Goal: Task Accomplishment & Management: Use online tool/utility

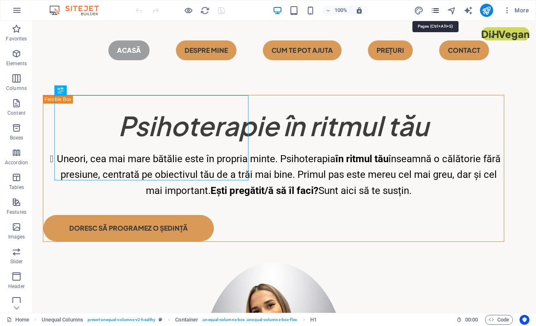
click at [436, 9] on icon "pages" at bounding box center [435, 10] width 9 height 9
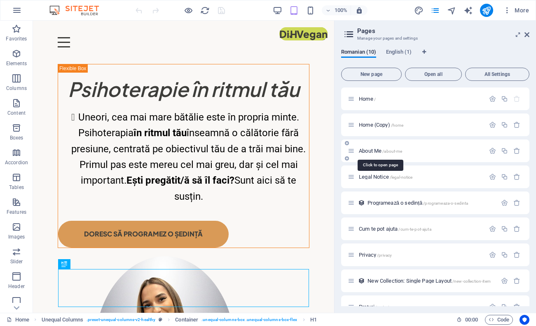
click at [381, 150] on span "About Me /about-me" at bounding box center [380, 151] width 43 height 6
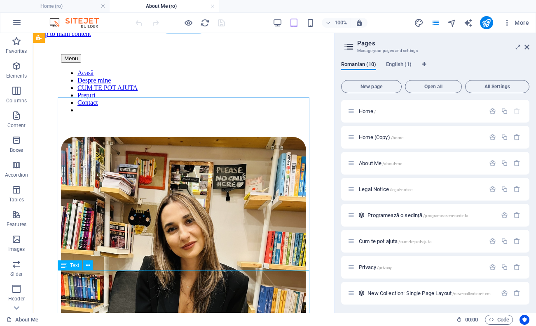
scroll to position [6, 0]
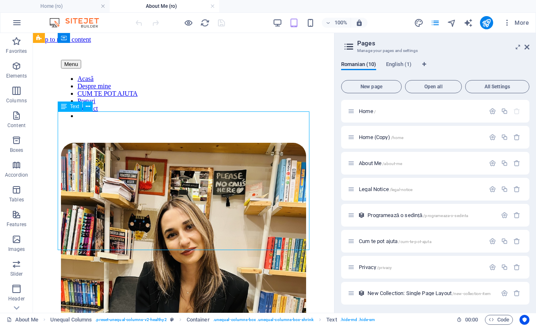
scroll to position [0, 0]
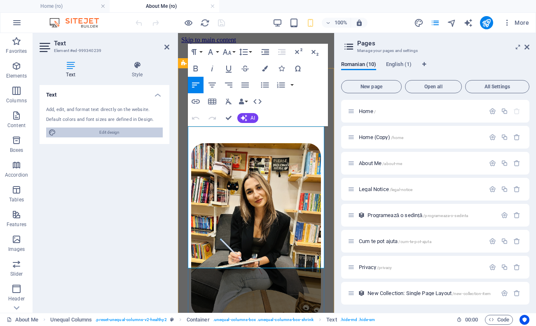
click at [129, 129] on span "Edit design" at bounding box center [110, 132] width 102 height 10
select select "800"
select select "ease-in-out"
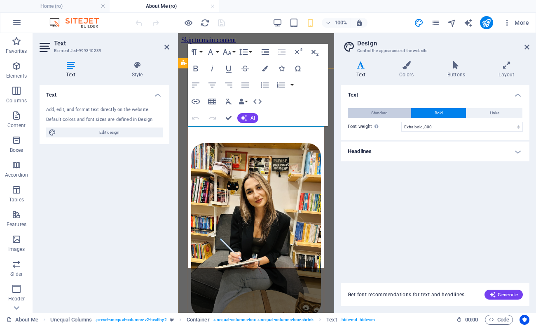
click at [387, 111] on span "Standard" at bounding box center [379, 113] width 16 height 10
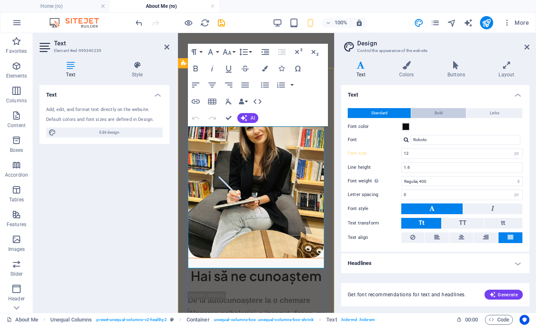
click at [421, 109] on button "Bold" at bounding box center [438, 113] width 55 height 10
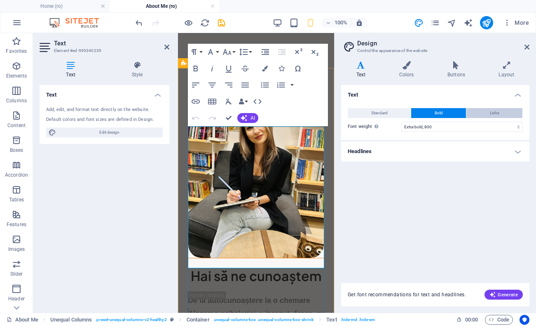
click at [500, 113] on button "Links" at bounding box center [495, 113] width 56 height 10
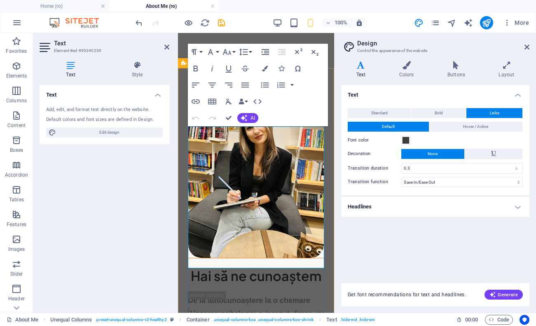
click at [430, 119] on div "Standard Bold Links Font color Font Roboto Font size 12 rem px Line height 1.6 …" at bounding box center [436, 147] width 192 height 95
click at [141, 75] on h4 "Style" at bounding box center [137, 69] width 64 height 17
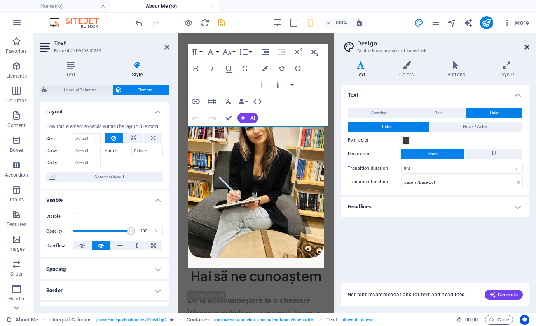
click at [526, 44] on link at bounding box center [527, 47] width 5 height 7
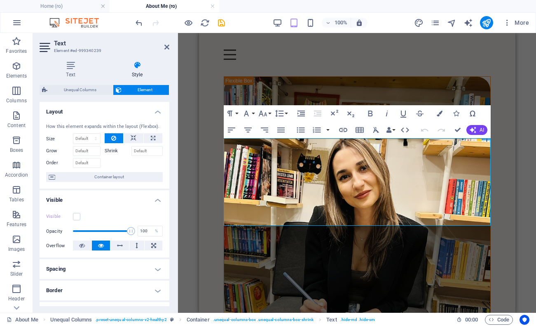
click at [164, 43] on h2 "Text" at bounding box center [111, 43] width 115 height 7
click at [164, 49] on icon at bounding box center [166, 47] width 5 height 7
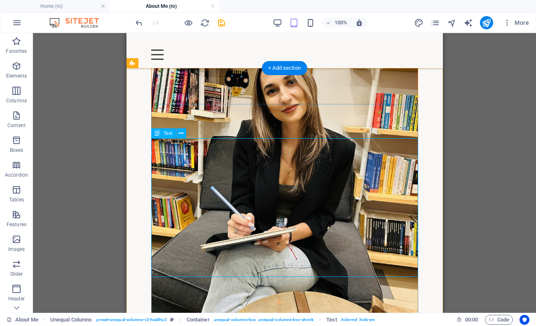
scroll to position [93, 0]
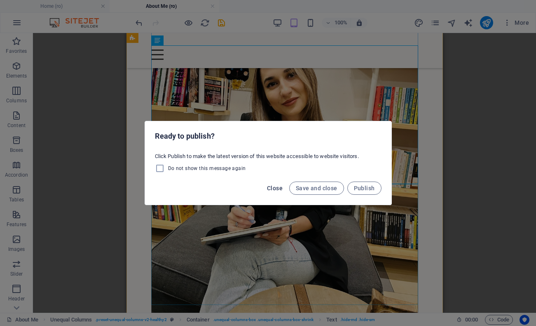
click at [276, 188] on span "Close" at bounding box center [275, 188] width 16 height 7
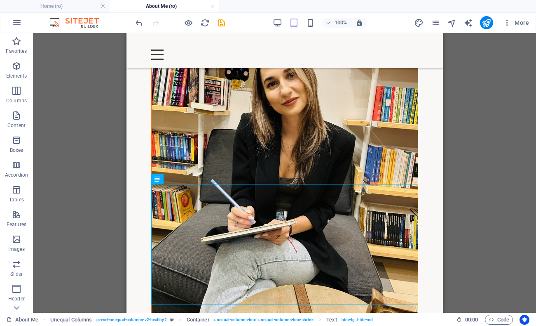
click at [481, 188] on div "Drag here to replace the existing content. Press “Ctrl” if you want to create a…" at bounding box center [284, 173] width 503 height 280
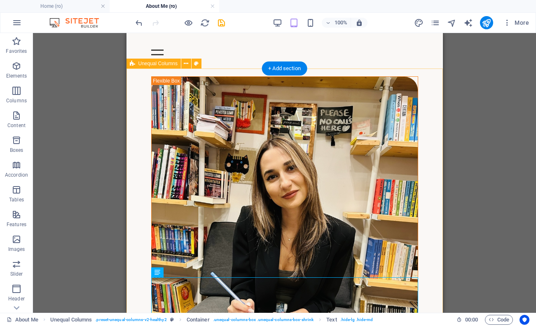
scroll to position [0, 0]
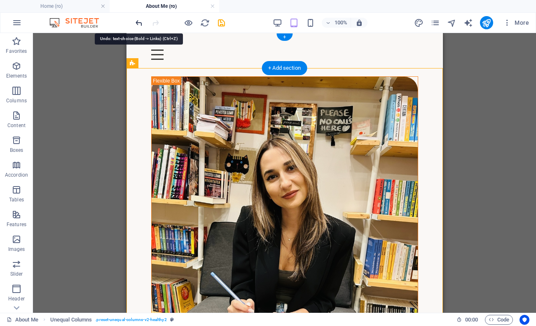
click at [139, 22] on icon "undo" at bounding box center [138, 22] width 9 height 9
click at [139, 22] on div at bounding box center [180, 22] width 92 height 13
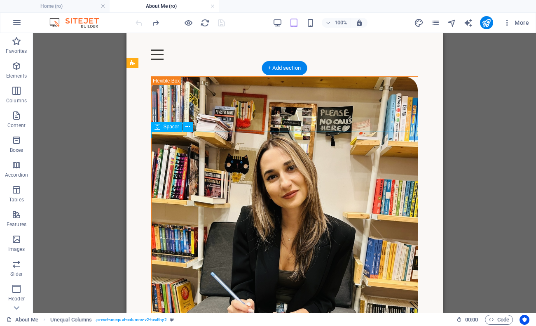
select select "px"
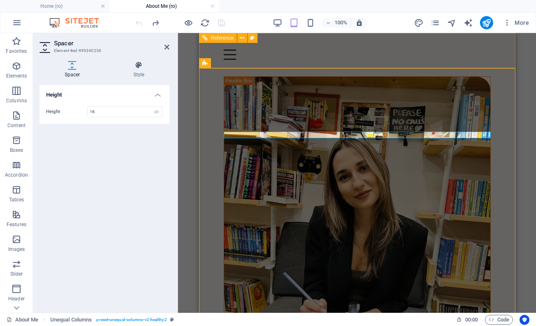
click at [482, 58] on div "Container H1 Unequal Columns Container Text Text Reference Spacer Container Ima…" at bounding box center [357, 173] width 358 height 280
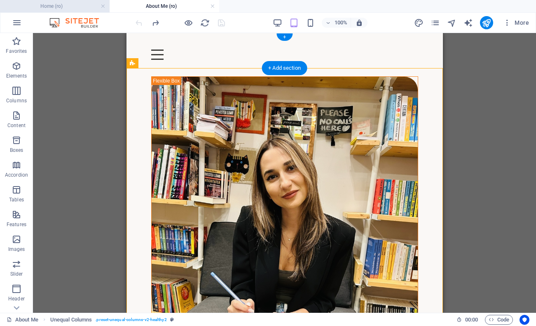
click at [80, 7] on h4 "Home (ro)" at bounding box center [55, 6] width 110 height 9
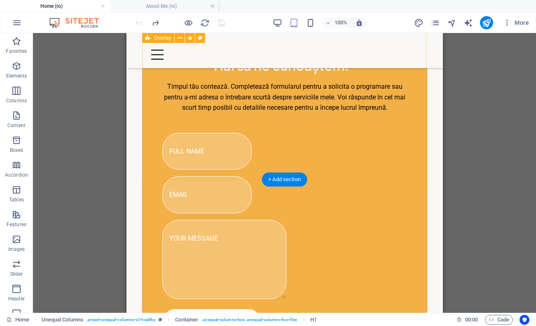
scroll to position [1044, 0]
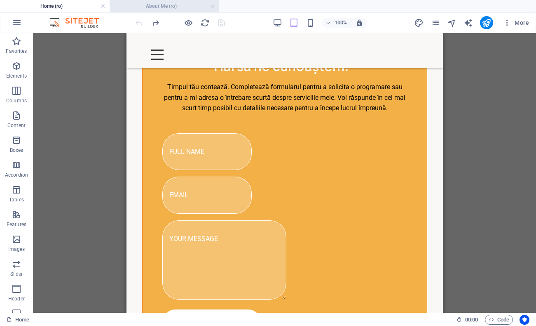
click at [168, 8] on h4 "About Me (ro)" at bounding box center [165, 6] width 110 height 9
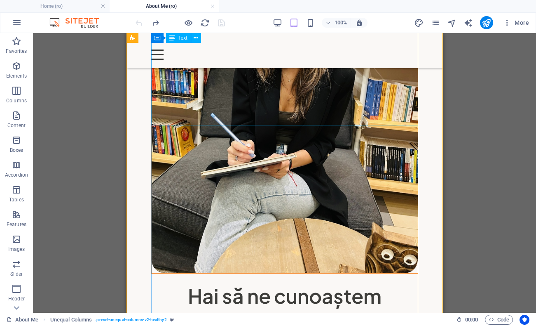
scroll to position [150, 0]
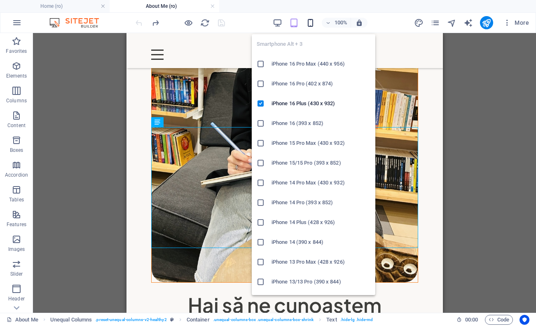
click at [309, 27] on icon "button" at bounding box center [310, 22] width 9 height 9
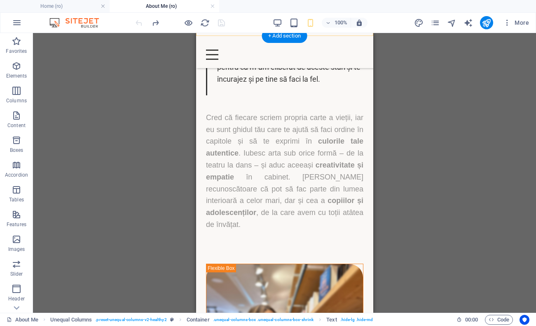
scroll to position [608, 0]
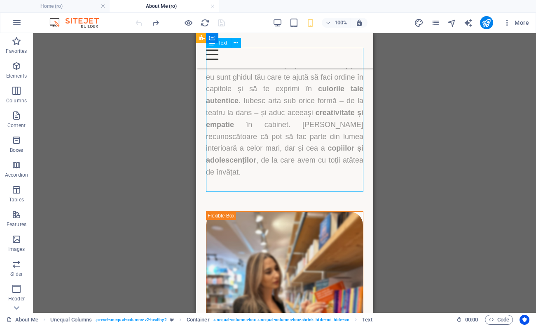
click at [213, 46] on icon at bounding box center [212, 43] width 6 height 10
click at [239, 43] on button at bounding box center [236, 43] width 10 height 10
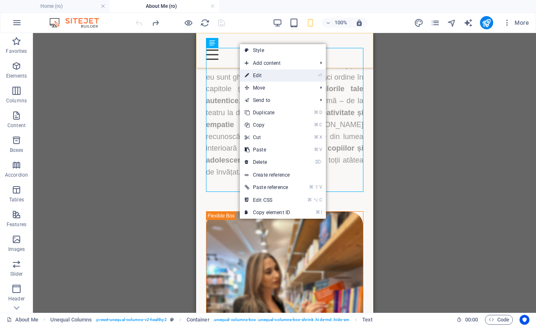
click at [270, 72] on link "⏎ Edit" at bounding box center [267, 75] width 55 height 12
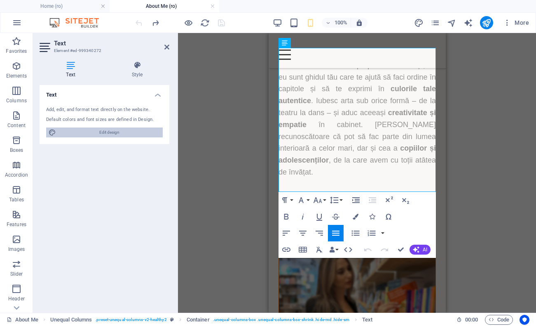
click at [116, 132] on span "Edit design" at bounding box center [110, 132] width 102 height 10
select select "800"
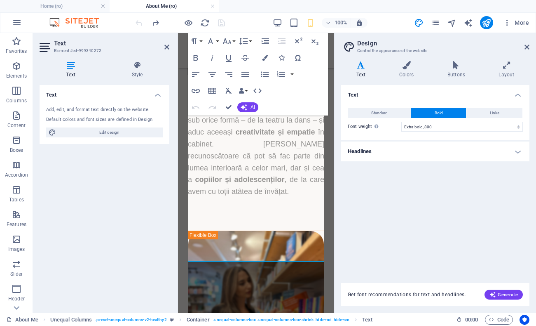
click at [404, 150] on h4 "Headlines" at bounding box center [435, 151] width 188 height 20
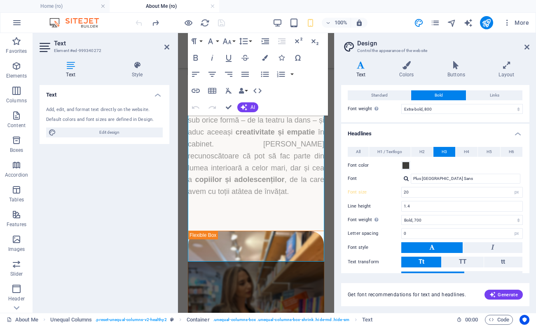
scroll to position [5, 0]
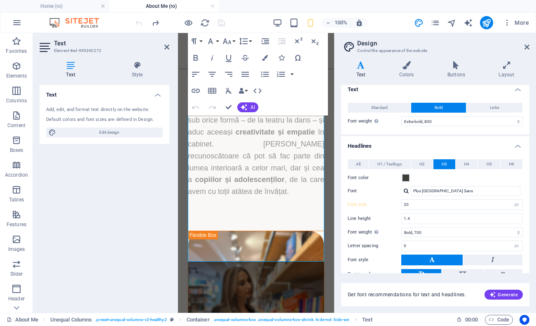
click at [399, 157] on div "All H1 / Textlogo H2 H3 H4 H5 H6 Font color Font Plus Jakarta Sans Line height …" at bounding box center [436, 241] width 192 height 180
click at [398, 164] on span "H1 / Textlogo" at bounding box center [390, 164] width 25 height 10
click at [442, 163] on span "H3" at bounding box center [444, 164] width 5 height 10
click at [526, 47] on icon at bounding box center [527, 47] width 5 height 7
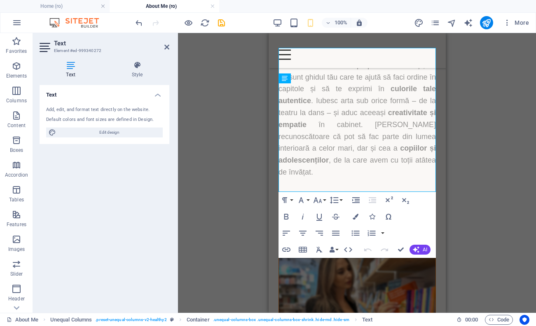
click at [493, 111] on div "Drag here to replace the existing content. Press “Ctrl” if you want to create a…" at bounding box center [357, 173] width 358 height 280
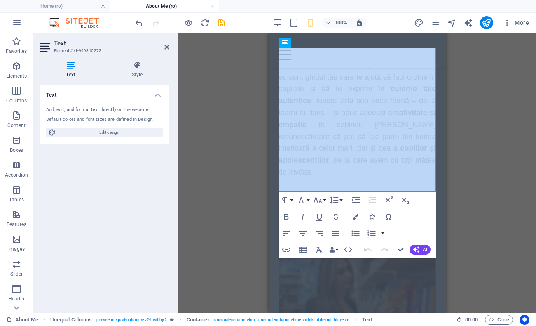
click at [227, 108] on div "Drag here to replace the existing content. Press “Ctrl” if you want to create a…" at bounding box center [357, 173] width 358 height 280
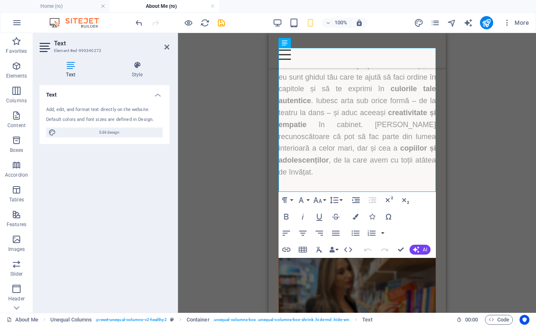
click at [227, 108] on div "Drag here to replace the existing content. Press “Ctrl” if you want to create a…" at bounding box center [357, 173] width 358 height 280
click at [312, 55] on div "Menu Acasă Despre mine CUM TE POT AJUTA Prețuri Contact" at bounding box center [356, 50] width 177 height 35
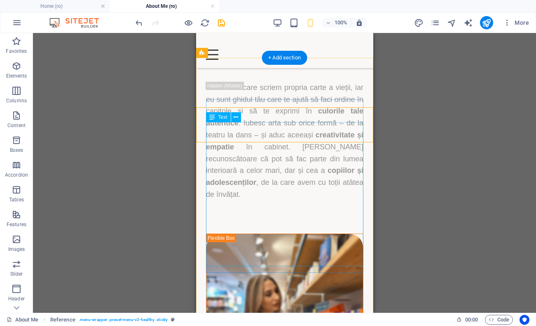
scroll to position [587, 0]
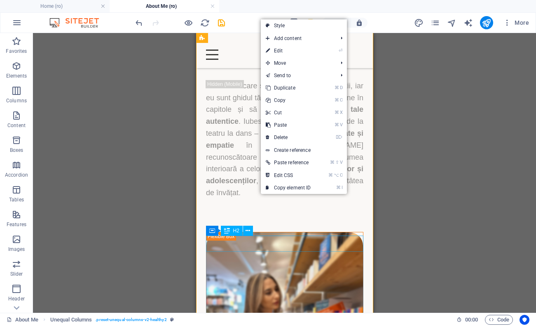
click at [222, 233] on div "H2" at bounding box center [232, 231] width 22 height 10
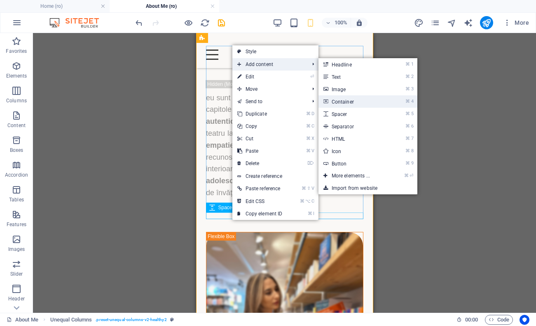
click at [357, 100] on link "⌘ 4 Container" at bounding box center [353, 101] width 68 height 12
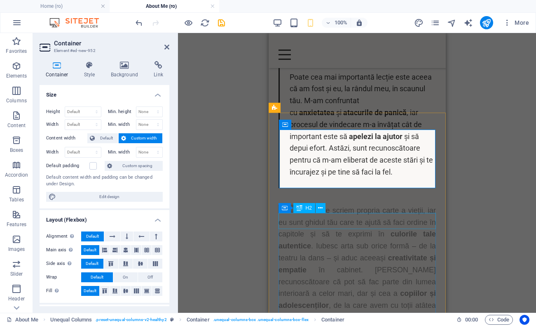
scroll to position [458, 0]
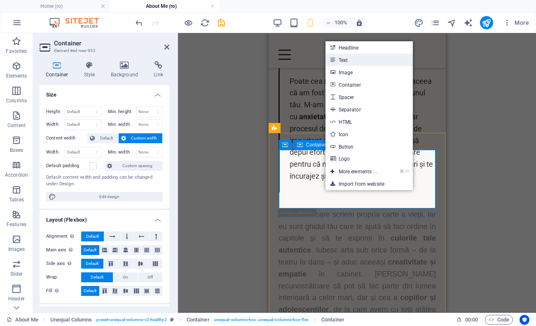
click at [360, 65] on link "Text" at bounding box center [369, 60] width 87 height 12
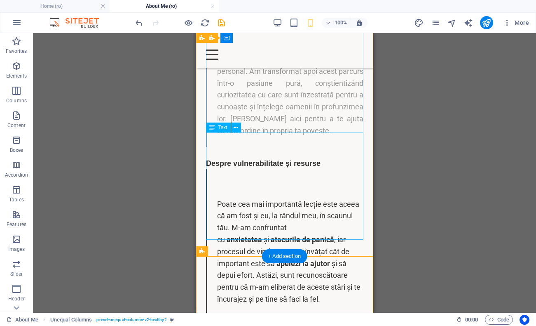
scroll to position [335, 0]
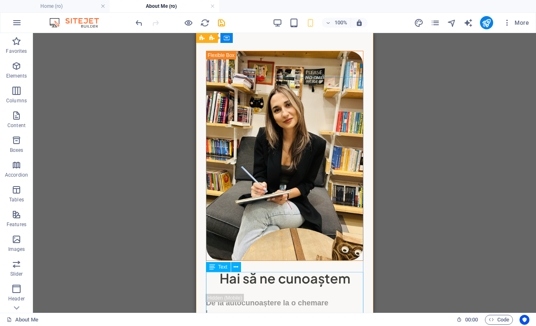
scroll to position [24, 0]
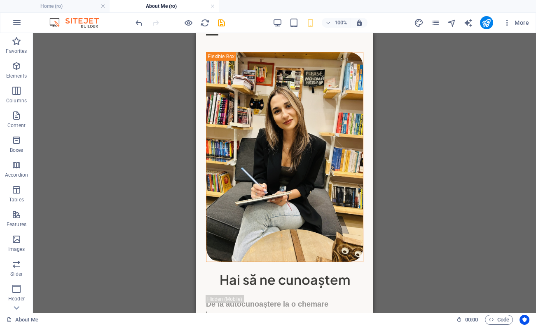
click at [439, 233] on div "Container H1 Unequal Columns Container Text Text Reference Spacer Container Ima…" at bounding box center [284, 173] width 503 height 280
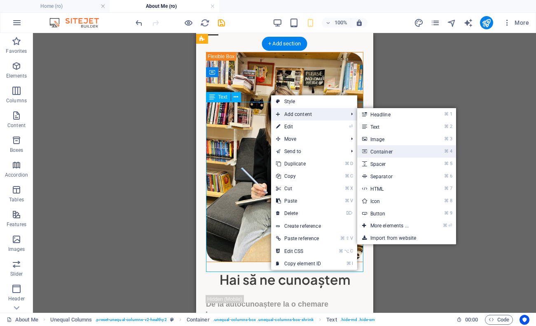
click at [394, 150] on link "⌘ 4 Container" at bounding box center [391, 151] width 68 height 12
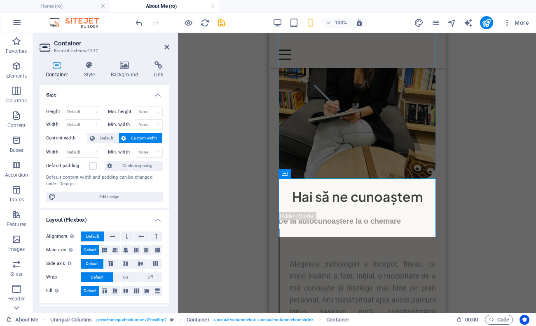
scroll to position [120, 0]
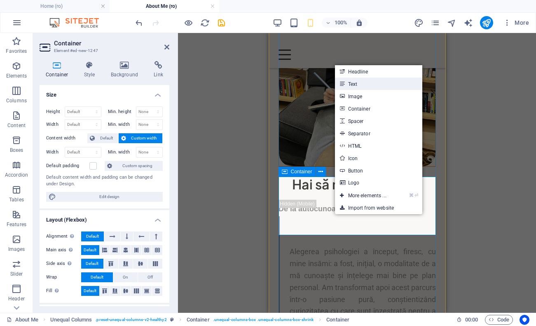
click at [373, 88] on link "Text" at bounding box center [378, 84] width 87 height 12
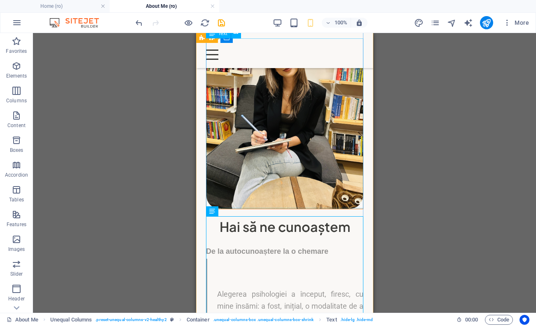
scroll to position [35, 0]
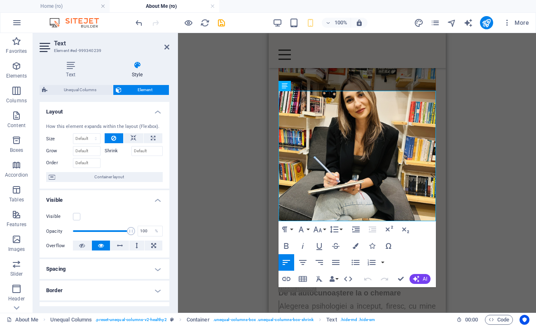
click at [458, 184] on div "Drag here to replace the existing content. Press “Ctrl” if you want to create a…" at bounding box center [357, 173] width 358 height 280
drag, startPoint x: 348, startPoint y: 202, endPoint x: 270, endPoint y: 96, distance: 131.3
click at [456, 187] on div "Drag here to replace the existing content. Press “Ctrl” if you want to create a…" at bounding box center [357, 173] width 358 height 280
click at [446, 84] on div "Drag here to replace the existing content. Press “Ctrl” if you want to create a…" at bounding box center [357, 173] width 358 height 280
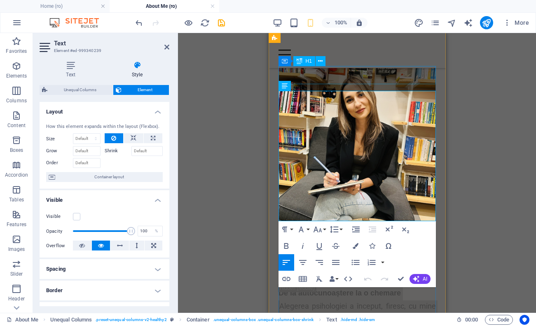
click at [433, 259] on div "Hai să ne cunoaștem" at bounding box center [356, 268] width 157 height 19
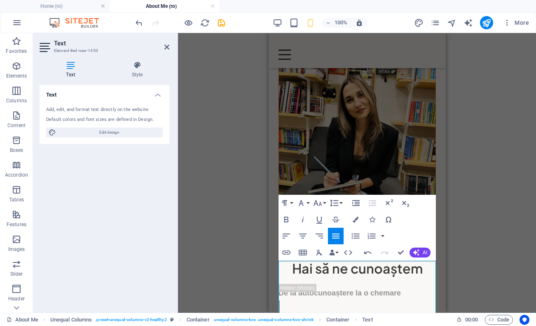
click at [465, 220] on div "Drag here to replace the existing content. Press “Ctrl” if you want to create a…" at bounding box center [357, 173] width 358 height 280
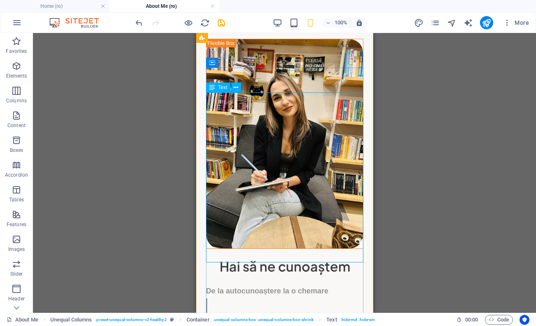
scroll to position [0, 0]
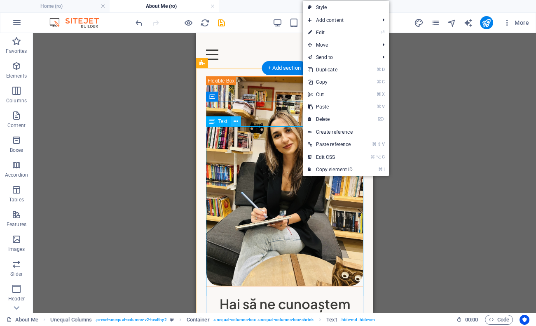
click at [238, 123] on icon at bounding box center [236, 121] width 5 height 9
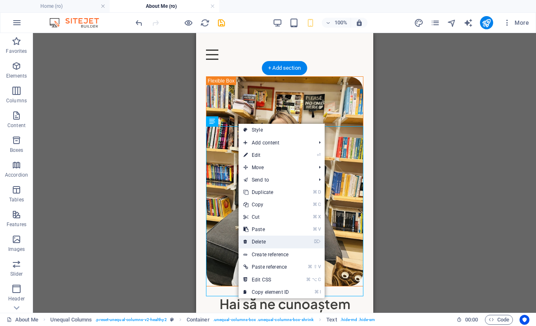
click at [266, 237] on link "⌦ Delete" at bounding box center [266, 241] width 55 height 12
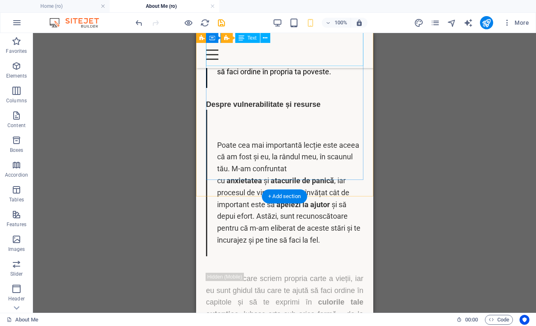
scroll to position [395, 0]
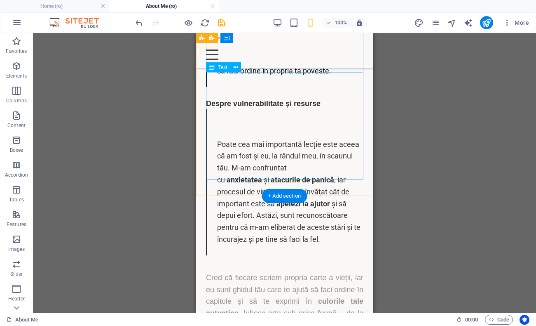
click at [282, 272] on div "Cred că fiecare scriem propria carte a vieții, iar eu sunt ghidul tău care te a…" at bounding box center [284, 331] width 157 height 119
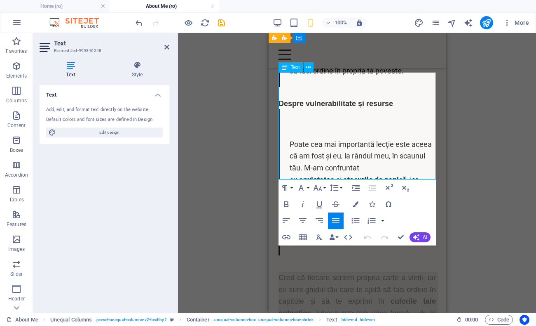
copy p "Cred că fiecare scriem propria carte a vieții, iar eu sunt ghidul tău care te a…"
click at [474, 215] on div "Drag here to replace the existing content. Press “Ctrl” if you want to create a…" at bounding box center [357, 173] width 358 height 280
click at [460, 234] on div "Drag here to replace the existing content. Press “Ctrl” if you want to create a…" at bounding box center [357, 173] width 358 height 280
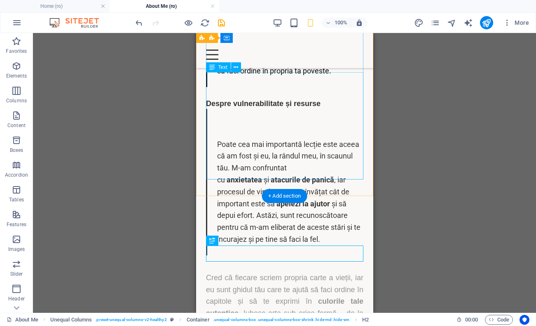
click at [322, 272] on div "Cred că fiecare scriem propria carte a vieții, iar eu sunt ghidul tău care te a…" at bounding box center [284, 331] width 157 height 119
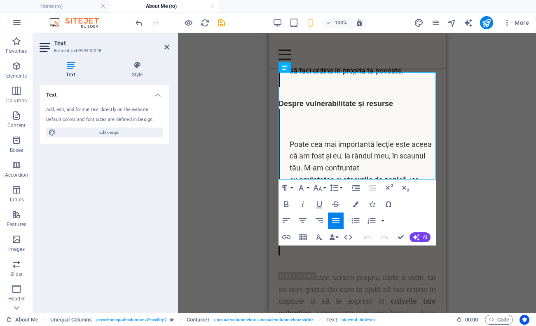
click at [484, 139] on div "Drag here to replace the existing content. Press “Ctrl” if you want to create a…" at bounding box center [357, 173] width 358 height 280
click at [459, 152] on div "Drag here to replace the existing content. Press “Ctrl” if you want to create a…" at bounding box center [357, 173] width 358 height 280
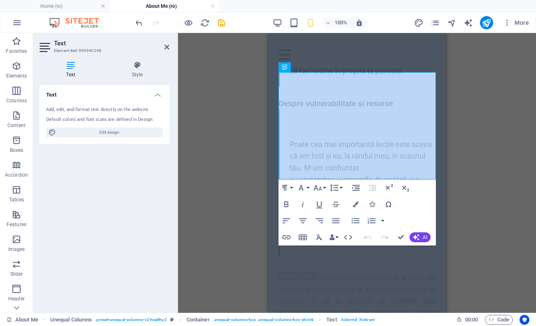
click at [213, 159] on div "Drag here to replace the existing content. Press “Ctrl” if you want to create a…" at bounding box center [357, 173] width 358 height 280
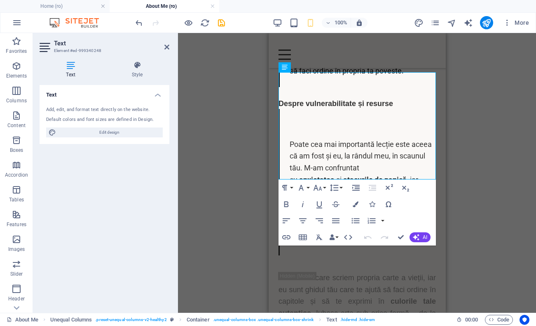
click at [213, 159] on div "Drag here to replace the existing content. Press “Ctrl” if you want to create a…" at bounding box center [357, 173] width 358 height 280
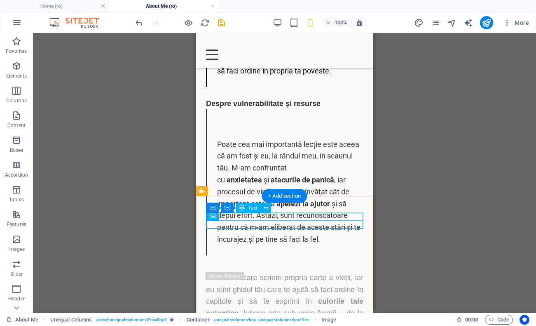
click at [237, 215] on span "Image" at bounding box center [241, 215] width 14 height 5
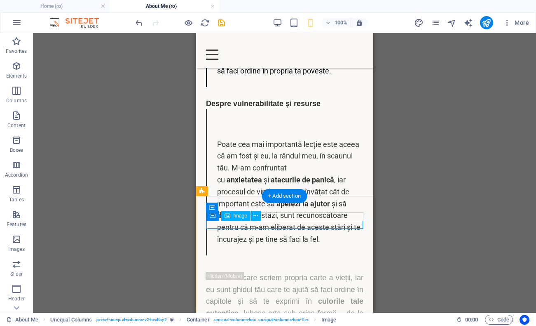
select select "%"
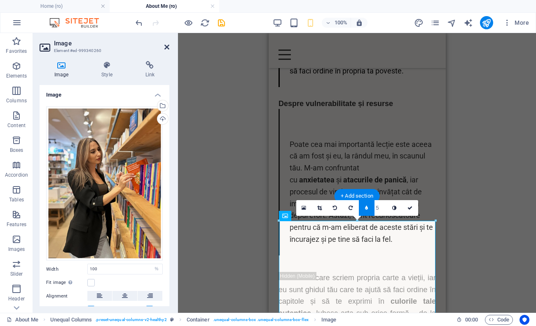
click at [167, 46] on icon at bounding box center [166, 47] width 5 height 7
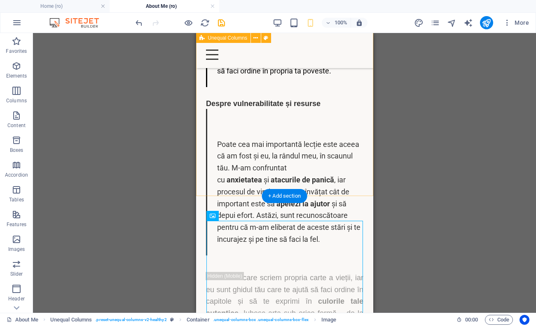
click at [350, 189] on div "Hai să ne cunoaștem De la autocunoaștere la o chemare Alegerea psihologiei a în…" at bounding box center [284, 22] width 177 height 769
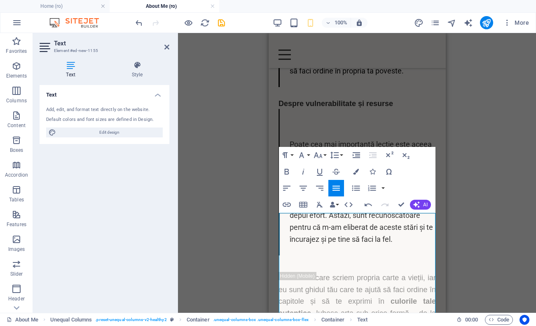
click at [475, 230] on div "Drag here to replace the existing content. Press “Ctrl” if you want to create a…" at bounding box center [357, 173] width 358 height 280
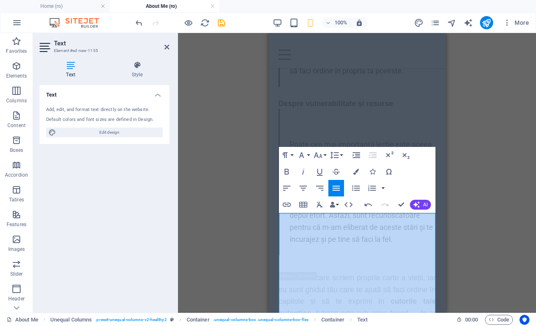
click at [475, 230] on div "Drag here to replace the existing content. Press “Ctrl” if you want to create a…" at bounding box center [357, 173] width 358 height 280
click at [465, 181] on div "Drag here to replace the existing content. Press “Ctrl” if you want to create a…" at bounding box center [357, 173] width 358 height 280
click at [435, 272] on div "Cred că fiecare scriem propria carte a vieții, iar eu sunt ghidul tău care te a…" at bounding box center [356, 331] width 157 height 119
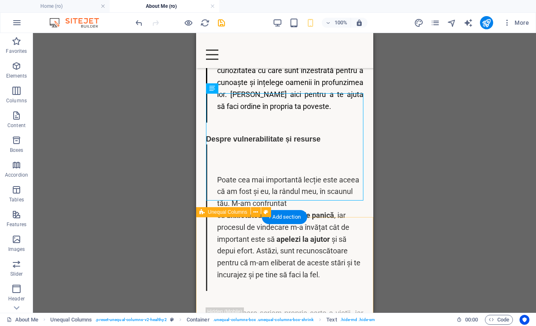
scroll to position [359, 0]
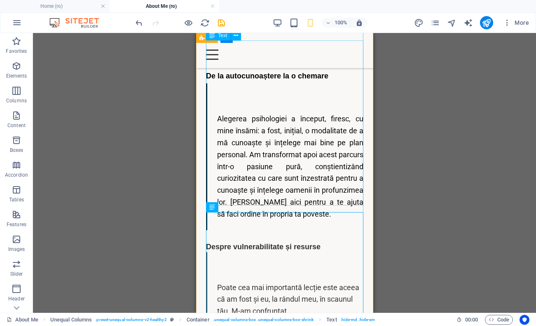
scroll to position [256, 0]
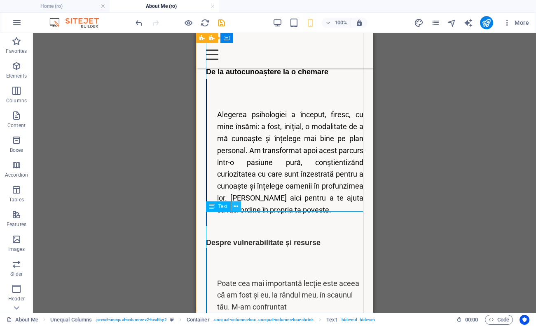
click at [235, 208] on icon at bounding box center [236, 206] width 5 height 9
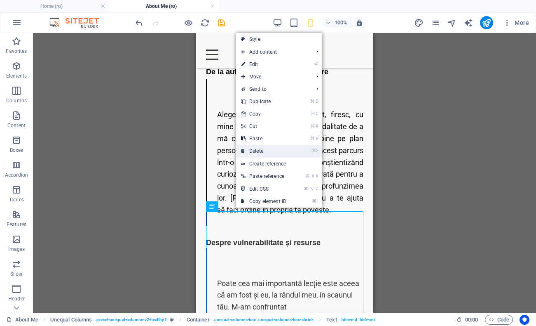
click at [287, 149] on link "⌦ Delete" at bounding box center [263, 151] width 55 height 12
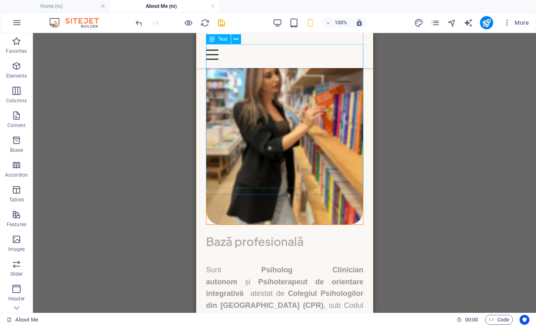
scroll to position [814, 0]
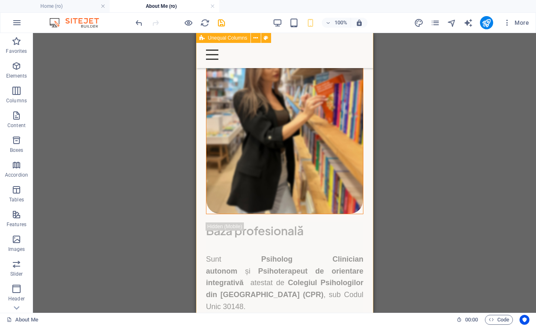
click at [299, 203] on div "Cred că fiecare scriem propria carte a vieții, iar eu sunt ghidul tău care te a…" at bounding box center [284, 202] width 177 height 666
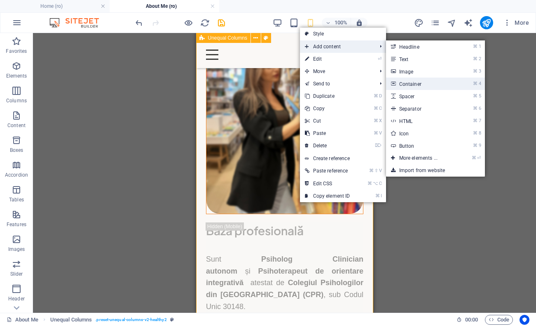
click at [430, 82] on link "⌘ 4 Container" at bounding box center [420, 84] width 68 height 12
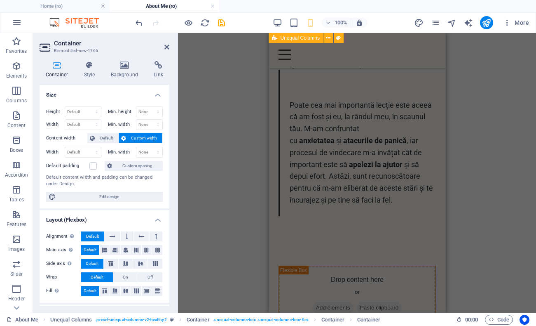
scroll to position [357, 0]
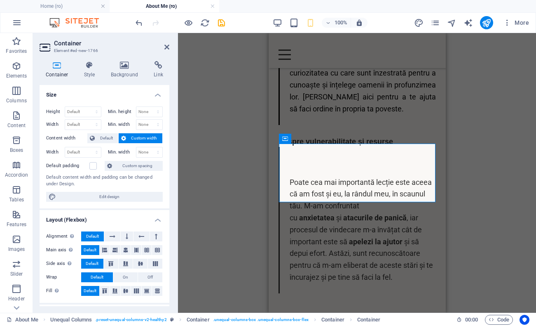
click at [474, 118] on div "Drag here to replace the existing content. Press “Ctrl” if you want to create a…" at bounding box center [357, 173] width 358 height 280
click at [215, 146] on div "Drag here to replace the existing content. Press “Ctrl” if you want to create a…" at bounding box center [357, 173] width 358 height 280
click at [166, 48] on icon at bounding box center [166, 47] width 5 height 7
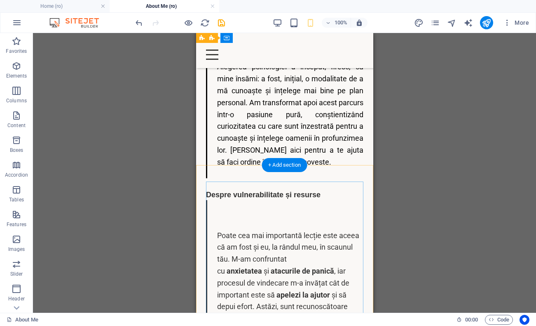
scroll to position [281, 0]
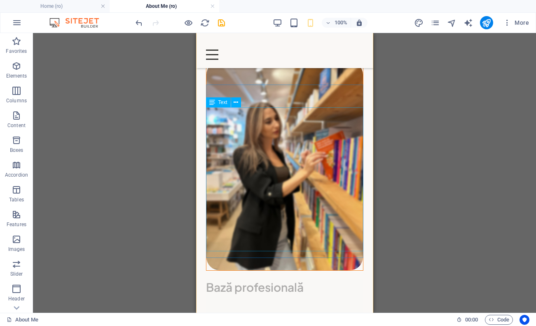
scroll to position [759, 0]
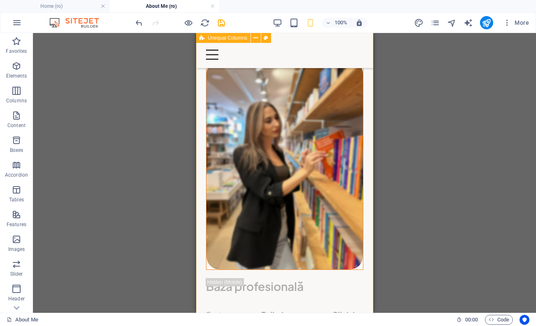
click at [228, 263] on div "Cred că fiecare scriem propria carte a vieții, iar eu sunt ghidul tău care te a…" at bounding box center [284, 258] width 177 height 666
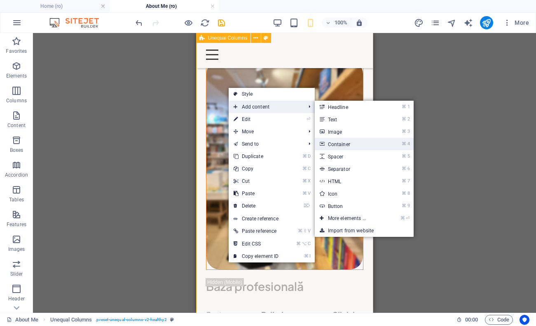
click at [338, 145] on link "⌘ 4 Container" at bounding box center [349, 144] width 68 height 12
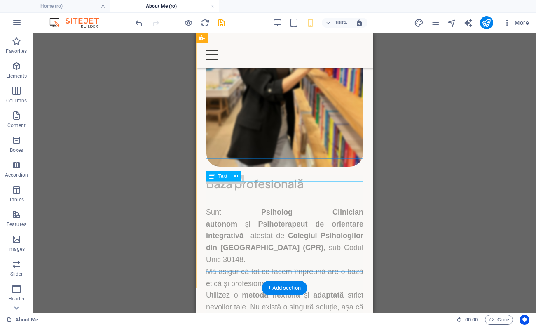
scroll to position [861, 0]
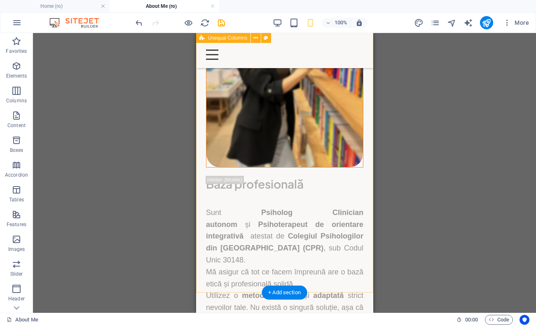
click at [283, 162] on div "Cred că fiecare scriem propria carte a vieții, iar eu sunt ghidul tău care te a…" at bounding box center [284, 156] width 177 height 666
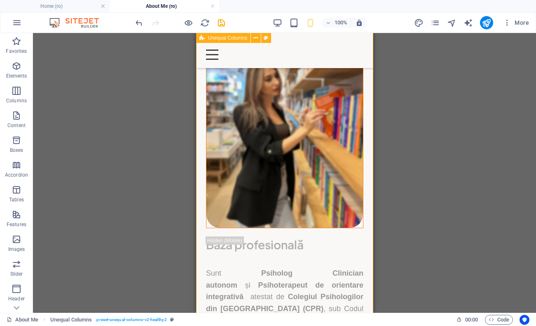
scroll to position [799, 0]
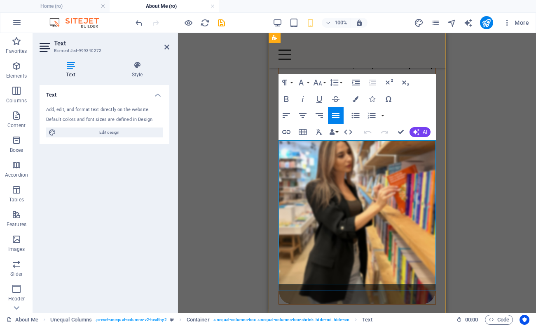
scroll to position [716, 0]
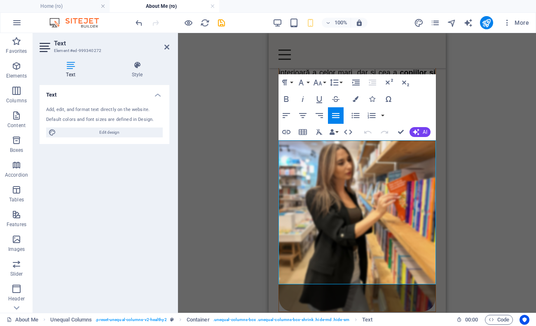
click at [487, 149] on div "Drag here to replace the existing content. Press “Ctrl” if you want to create a…" at bounding box center [357, 173] width 358 height 280
click at [472, 150] on div "Drag here to replace the existing content. Press “Ctrl” if you want to create a…" at bounding box center [357, 173] width 358 height 280
click at [458, 106] on div "Drag here to replace the existing content. Press “Ctrl” if you want to create a…" at bounding box center [357, 173] width 358 height 280
click at [221, 139] on div "Drag here to replace the existing content. Press “Ctrl” if you want to create a…" at bounding box center [357, 173] width 358 height 280
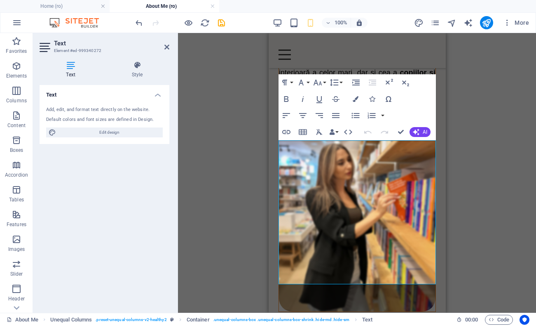
click at [221, 139] on div "Drag here to replace the existing content. Press “Ctrl” if you want to create a…" at bounding box center [357, 173] width 358 height 280
click at [168, 47] on icon at bounding box center [166, 47] width 5 height 7
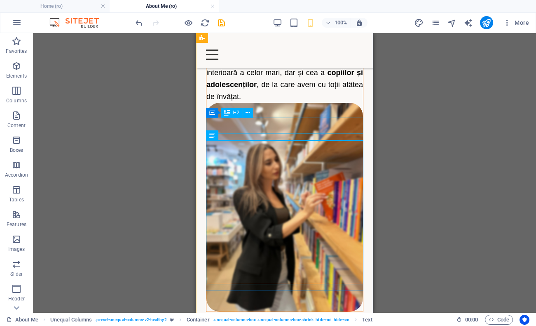
click at [317, 320] on div "Bază profesională" at bounding box center [284, 328] width 157 height 16
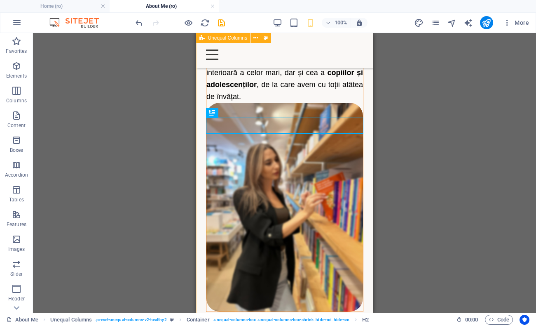
click at [306, 110] on div "Cred că fiecare scriem propria carte a vieții, iar eu sunt ghidul tău care te a…" at bounding box center [284, 300] width 177 height 666
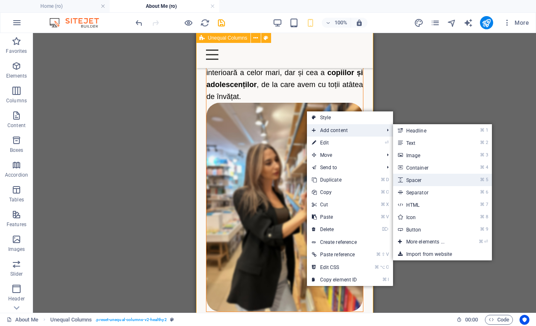
click at [436, 184] on link "⌘ 5 Spacer" at bounding box center [427, 180] width 68 height 12
select select "px"
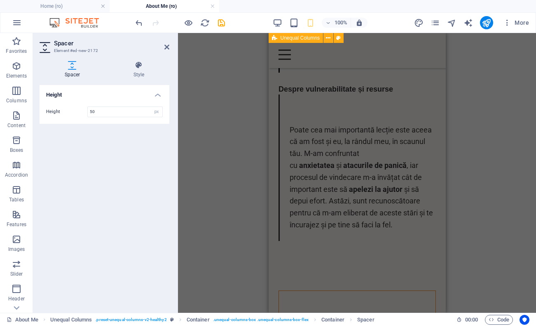
scroll to position [338, 0]
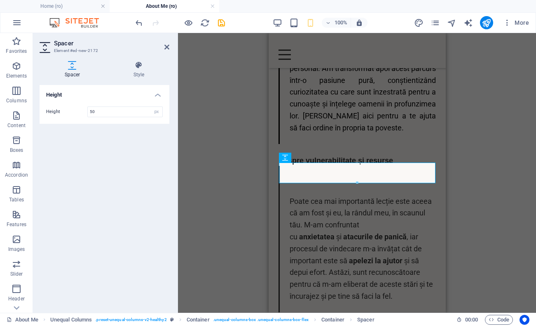
click at [458, 168] on div "Container H1 Unequal Columns Unequal Columns Container Text Unequal Columns Con…" at bounding box center [357, 173] width 358 height 280
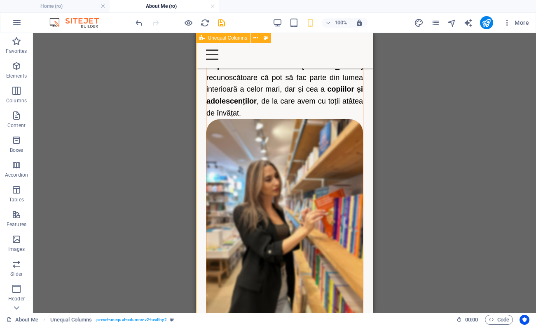
scroll to position [718, 0]
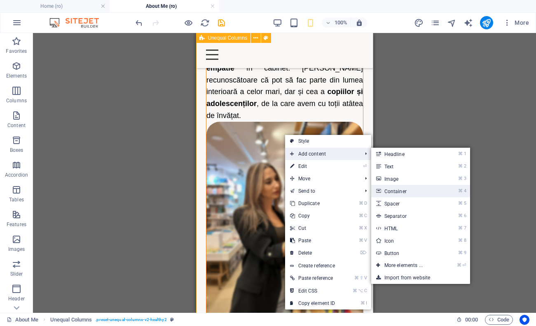
click at [406, 190] on link "⌘ 4 Container" at bounding box center [405, 191] width 68 height 12
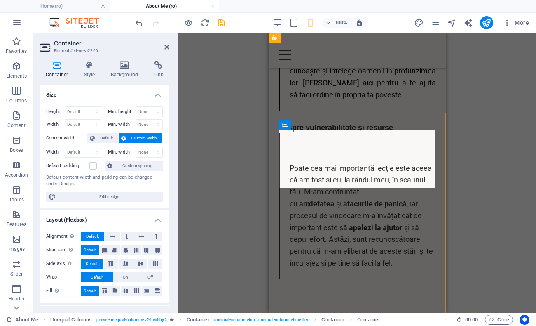
scroll to position [366, 0]
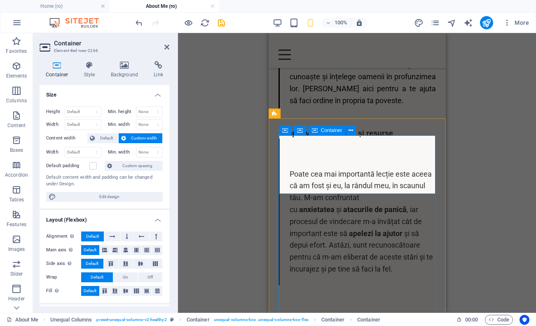
click at [477, 169] on div "Drag here to replace the existing content. Press “Ctrl” if you want to create a…" at bounding box center [357, 173] width 358 height 280
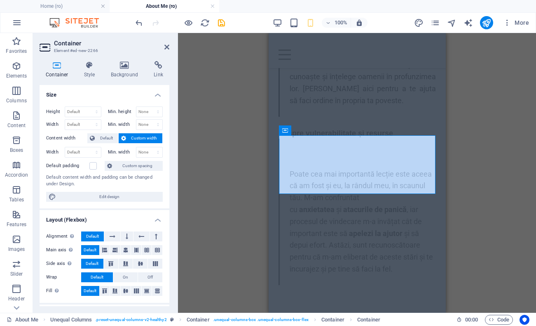
click at [230, 127] on div "Drag here to replace the existing content. Press “Ctrl” if you want to create a…" at bounding box center [357, 173] width 358 height 280
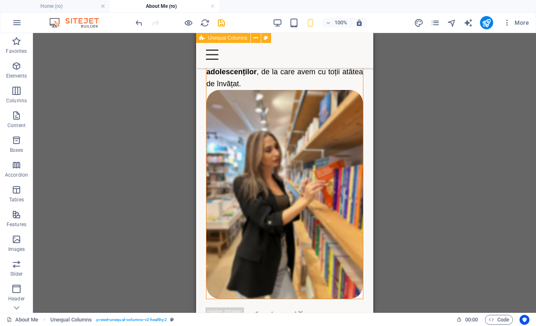
scroll to position [748, 0]
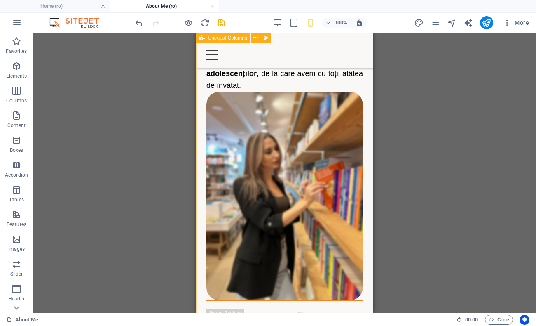
click at [329, 103] on div "Cred că fiecare scriem propria carte a vieții, iar eu sunt ghidul tău care te a…" at bounding box center [284, 278] width 177 height 687
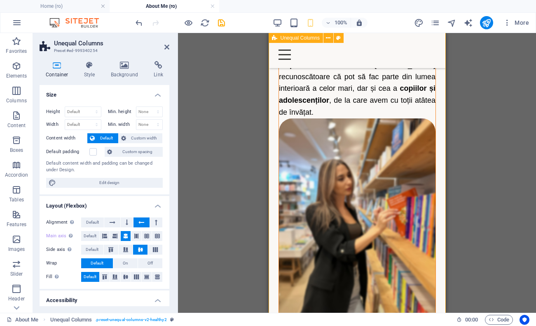
scroll to position [712, 0]
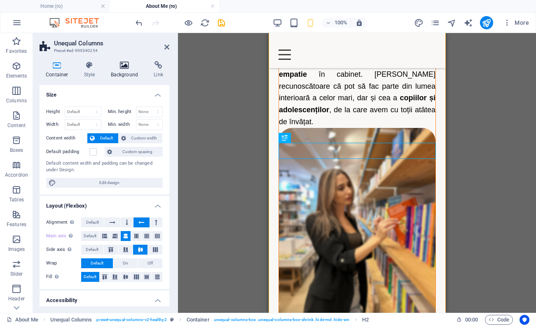
scroll to position [0, 0]
click at [124, 75] on h4 "Background" at bounding box center [126, 69] width 43 height 17
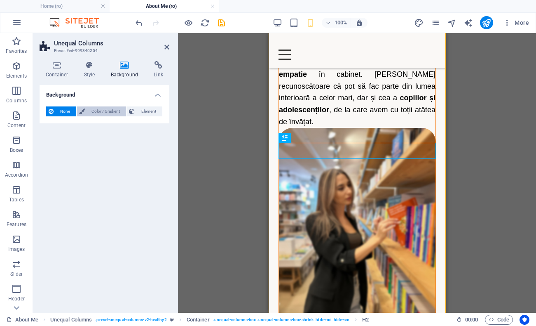
click at [109, 113] on span "Color / Gradient" at bounding box center [105, 111] width 36 height 10
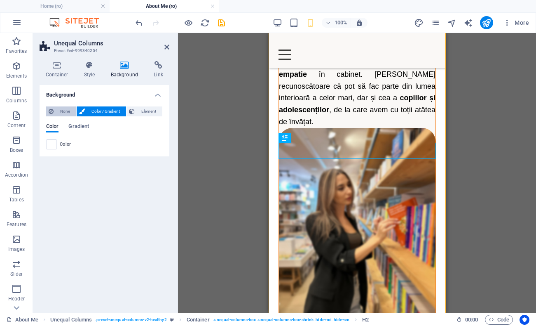
click at [62, 113] on span "None" at bounding box center [65, 111] width 18 height 10
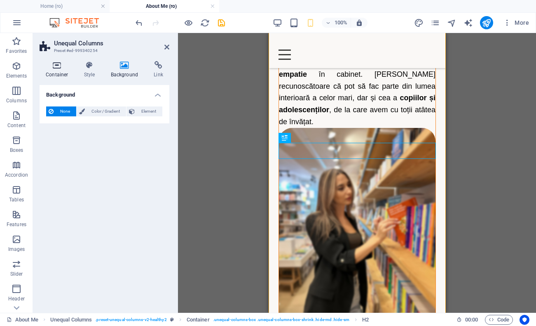
click at [59, 71] on h4 "Container" at bounding box center [59, 69] width 38 height 17
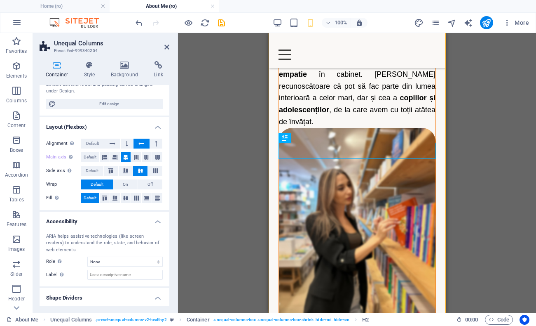
scroll to position [78, 0]
click at [434, 23] on icon "pages" at bounding box center [435, 22] width 9 height 9
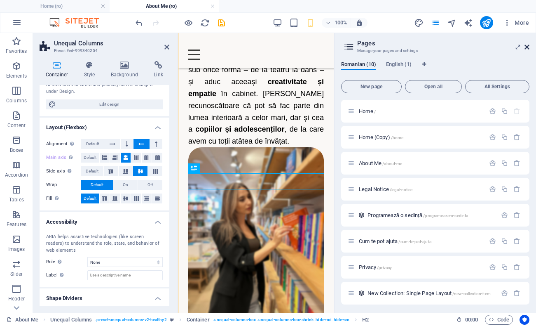
click at [526, 49] on icon at bounding box center [527, 47] width 5 height 7
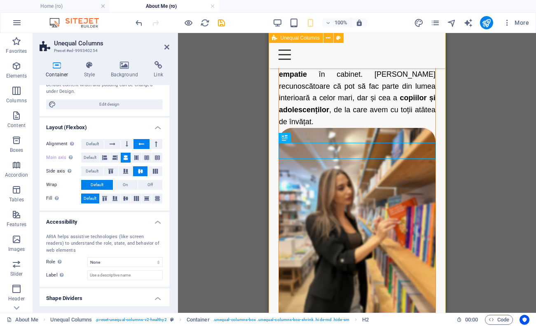
click at [427, 137] on div "Cred că fiecare scriem propria carte a vieții, iar eu sunt ghidul tău care te a…" at bounding box center [356, 315] width 177 height 687
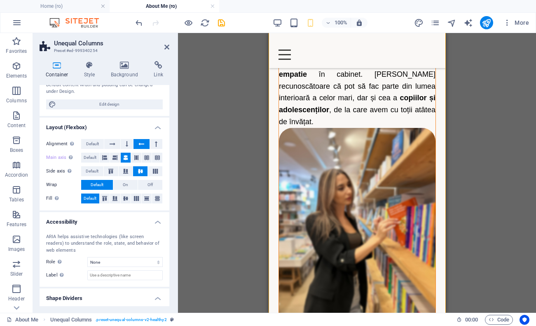
click at [455, 148] on div "Drag here to replace the existing content. Press “Ctrl” if you want to create a…" at bounding box center [357, 173] width 358 height 280
click at [318, 139] on icon at bounding box center [320, 138] width 5 height 9
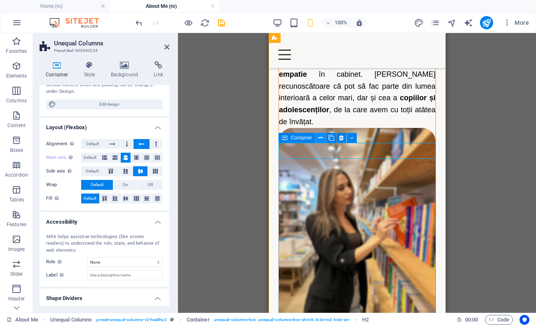
click at [323, 139] on icon at bounding box center [321, 138] width 5 height 9
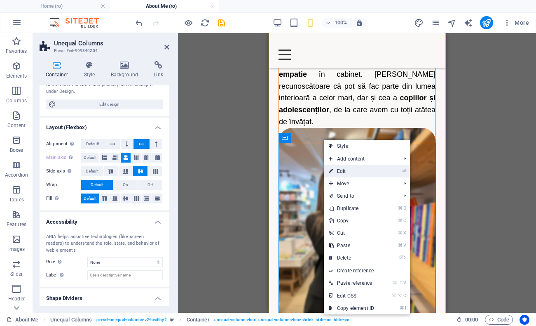
click at [351, 171] on link "⏎ Edit" at bounding box center [351, 171] width 55 height 12
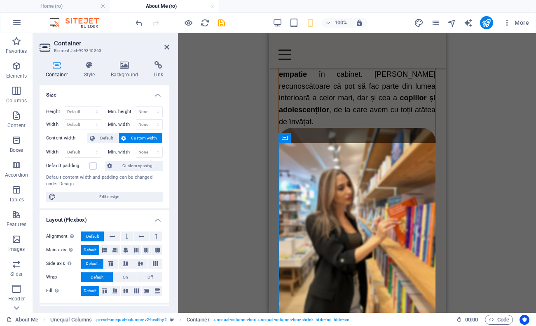
scroll to position [0, 0]
click at [290, 140] on div "Container" at bounding box center [297, 138] width 37 height 10
click at [322, 139] on icon at bounding box center [321, 138] width 5 height 9
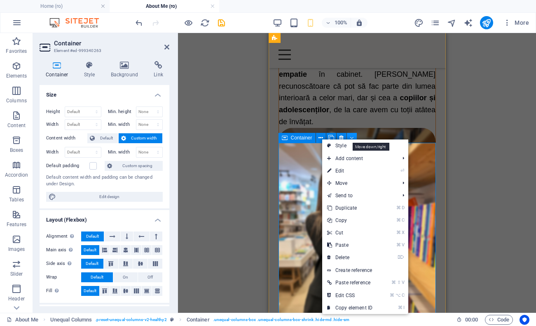
click at [348, 137] on button at bounding box center [352, 138] width 10 height 10
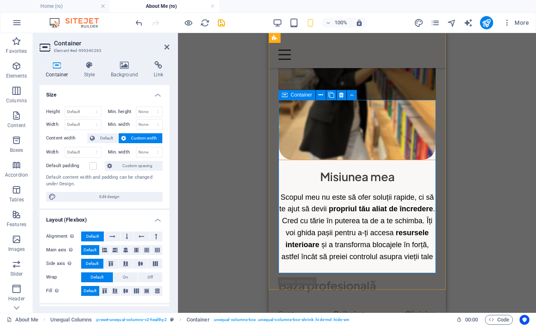
scroll to position [891, 0]
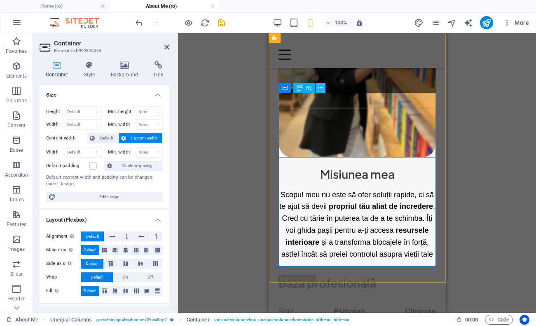
click at [320, 91] on icon at bounding box center [320, 88] width 5 height 9
click at [401, 82] on div "Cred că fiecare scriem propria carte a vieții, iar eu sunt ghidul tău care te a…" at bounding box center [356, 135] width 177 height 687
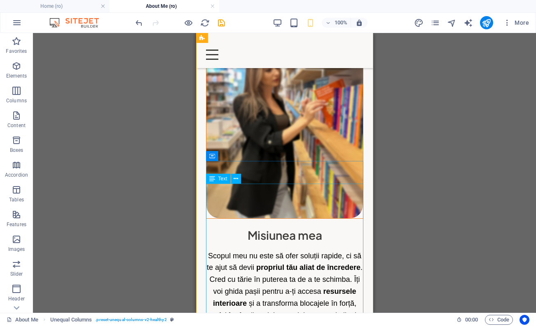
scroll to position [823, 0]
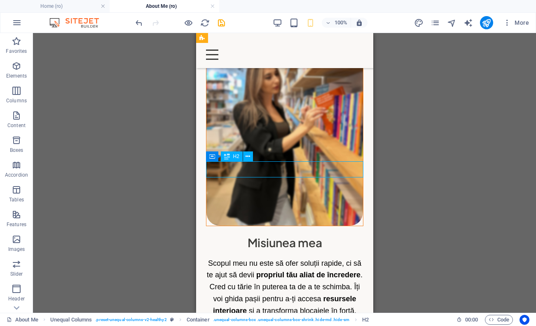
drag, startPoint x: 253, startPoint y: 167, endPoint x: 249, endPoint y: 176, distance: 9.0
drag, startPoint x: 250, startPoint y: 169, endPoint x: 250, endPoint y: 174, distance: 4.9
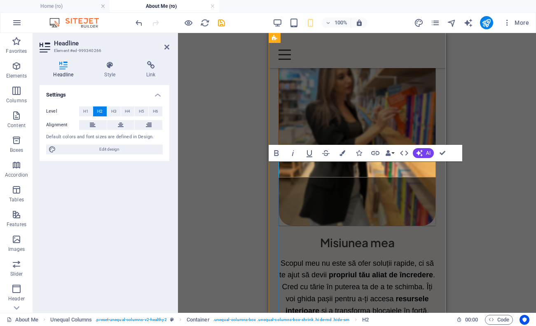
click at [486, 200] on div "Container H1 Unequal Columns Unequal Columns Container Text Container Text Refe…" at bounding box center [357, 173] width 358 height 280
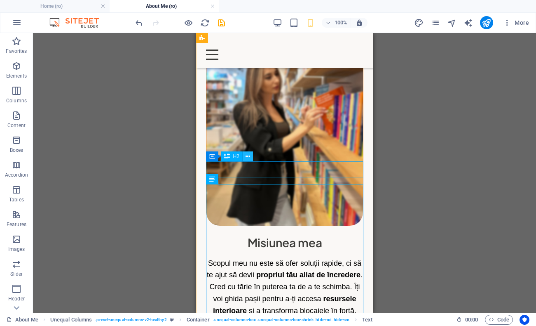
click at [247, 157] on icon at bounding box center [248, 156] width 5 height 9
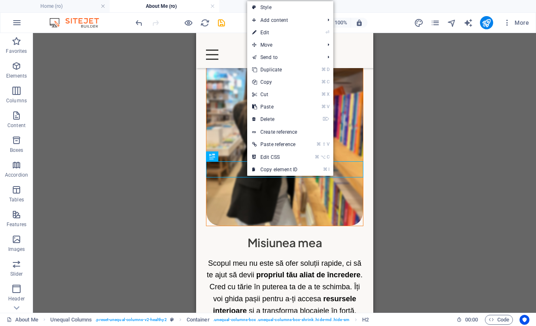
click at [424, 239] on div "Container H1 Unequal Columns Unequal Columns Container Text Container Text Refe…" at bounding box center [284, 173] width 503 height 280
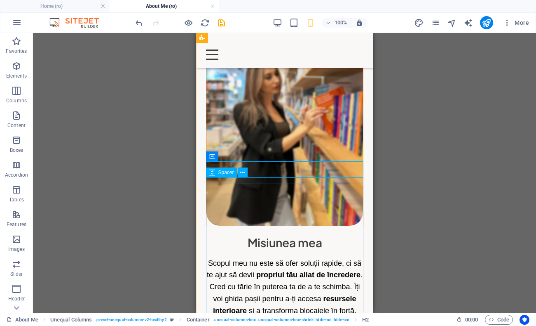
click at [250, 154] on icon at bounding box center [248, 156] width 5 height 9
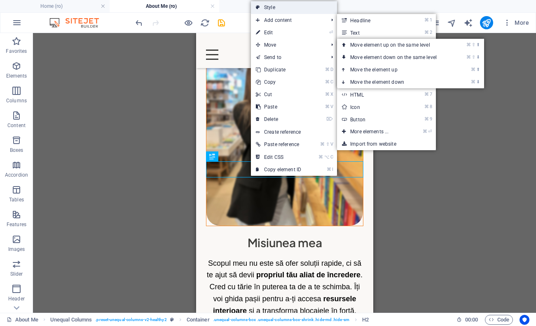
click at [313, 10] on link "Style" at bounding box center [294, 7] width 86 height 12
select select "%"
select select "px"
select select "preset-unequal-columns-v2-healthy2"
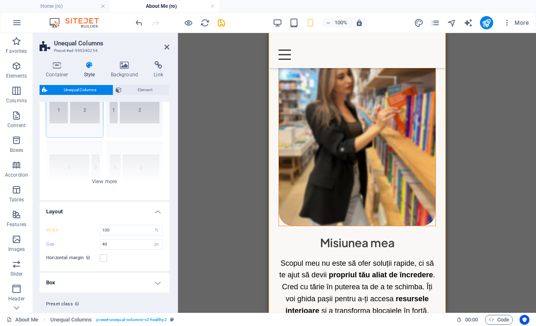
scroll to position [39, 0]
click at [166, 46] on icon at bounding box center [166, 47] width 5 height 7
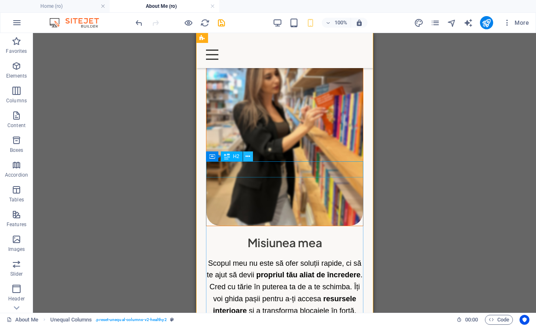
click at [247, 156] on icon at bounding box center [248, 156] width 5 height 9
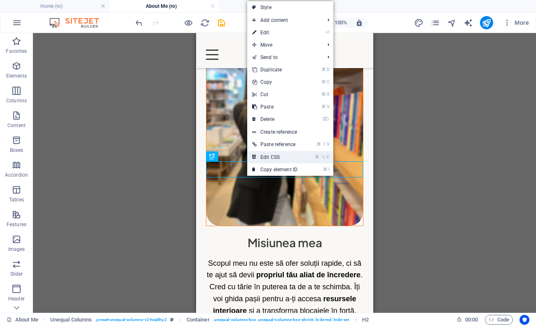
click at [289, 159] on link "⌘ ⌥ C Edit CSS" at bounding box center [274, 157] width 55 height 12
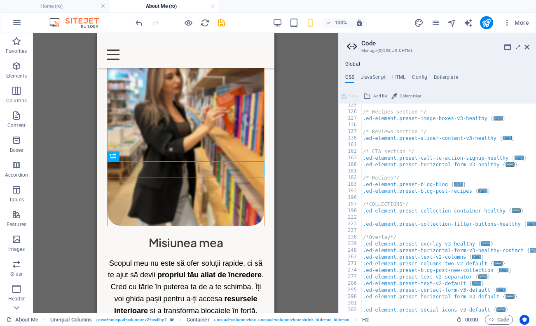
scroll to position [200, 0]
click at [527, 46] on icon at bounding box center [527, 47] width 5 height 7
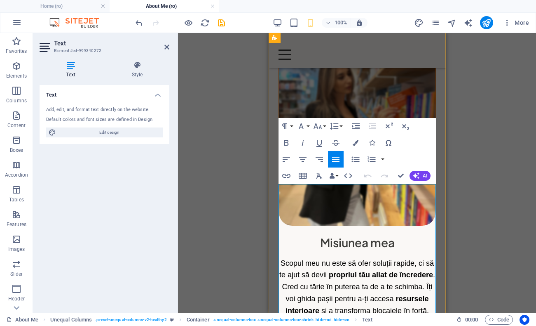
click at [479, 182] on div "Drag here to replace the existing content. Press “Ctrl” if you want to create a…" at bounding box center [357, 173] width 358 height 280
click at [479, 193] on div "Drag here to replace the existing content. Press “Ctrl” if you want to create a…" at bounding box center [357, 173] width 358 height 280
click at [475, 167] on div "Drag here to replace the existing content. Press “Ctrl” if you want to create a…" at bounding box center [357, 173] width 358 height 280
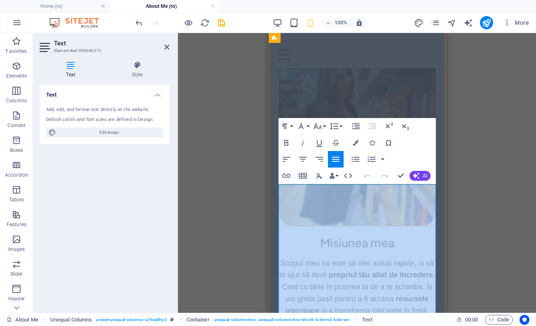
click at [462, 178] on div "Drag here to replace the existing content. Press “Ctrl” if you want to create a…" at bounding box center [357, 173] width 358 height 280
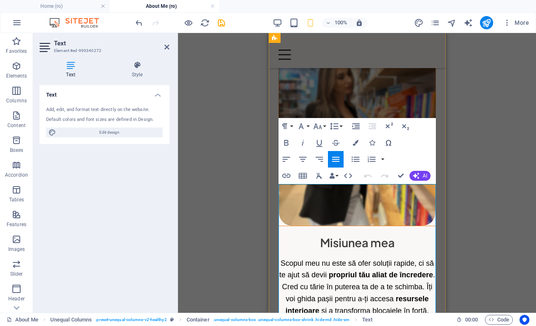
click at [462, 178] on div "Drag here to replace the existing content. Press “Ctrl” if you want to create a…" at bounding box center [357, 173] width 358 height 280
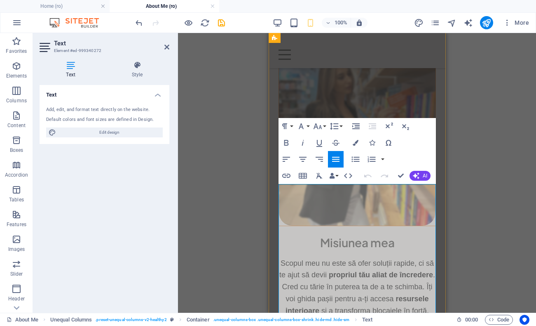
click at [275, 213] on div "Cred că fiecare scriem propria carte a vieții, iar eu sunt ghidul tău care te a…" at bounding box center [356, 204] width 177 height 687
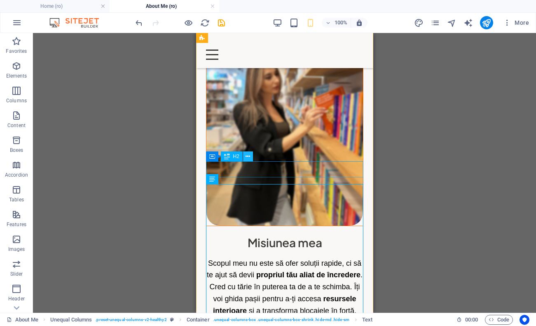
click at [250, 157] on icon at bounding box center [248, 156] width 5 height 9
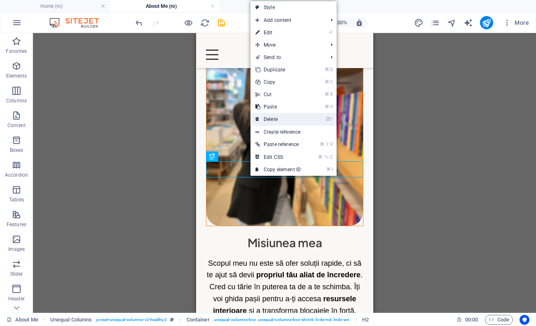
click at [287, 123] on link "⌦ Delete" at bounding box center [278, 119] width 55 height 12
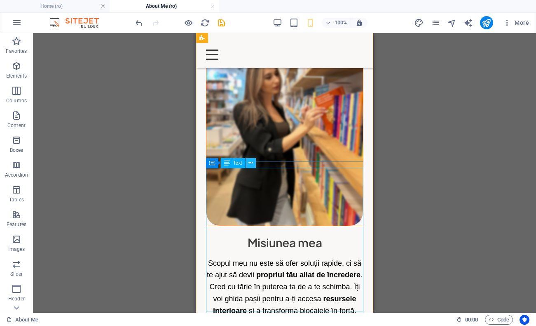
click at [248, 164] on button at bounding box center [251, 163] width 10 height 10
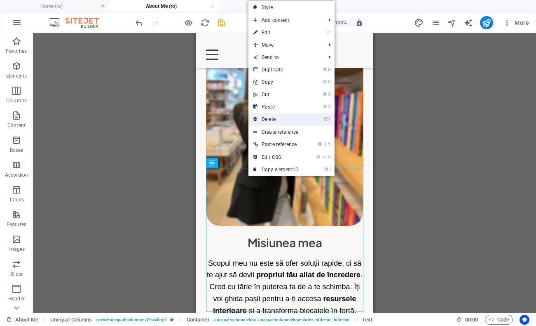
click at [287, 124] on link "⌦ Delete" at bounding box center [276, 119] width 55 height 12
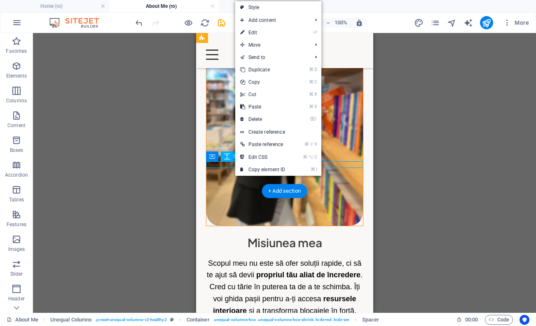
select select "px"
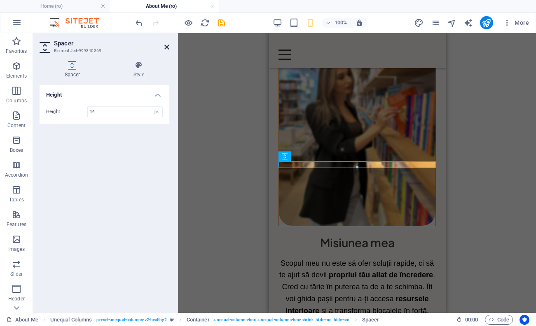
click at [166, 47] on icon at bounding box center [166, 47] width 5 height 7
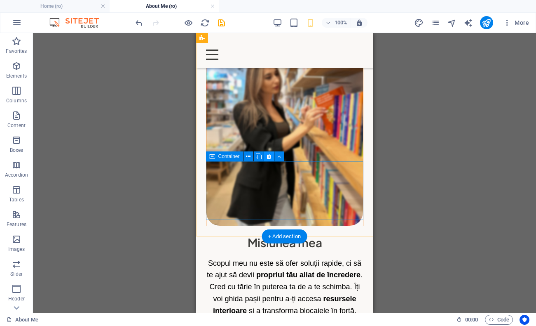
click at [266, 157] on button at bounding box center [269, 156] width 10 height 10
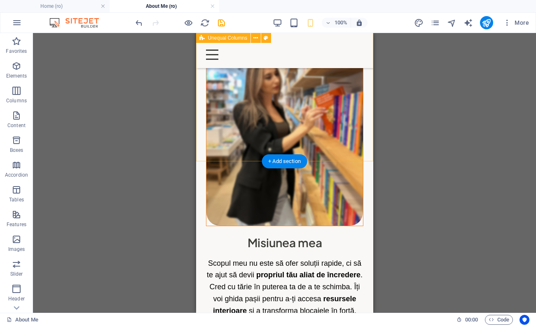
click at [243, 154] on div "Cred că fiecare scriem propria carte a vieții, iar eu sunt ghidul tău care te a…" at bounding box center [284, 106] width 177 height 491
click at [282, 166] on div "+ Add section" at bounding box center [285, 161] width 46 height 14
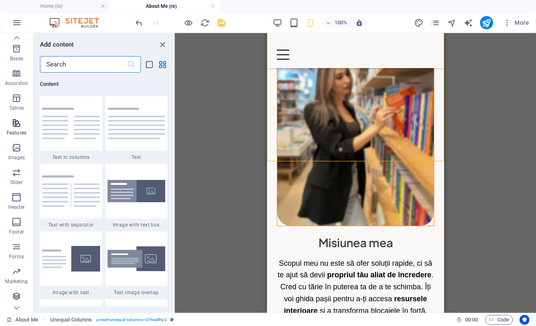
scroll to position [92, 0]
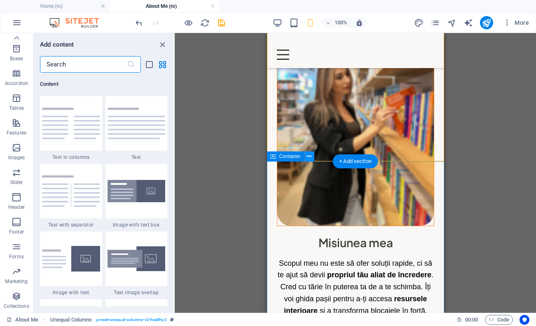
click at [308, 156] on icon at bounding box center [309, 156] width 5 height 9
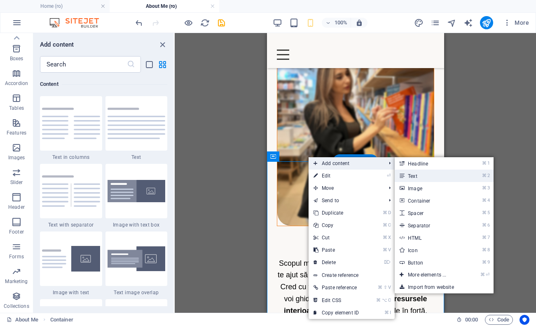
click at [418, 172] on link "⌘ 2 Text" at bounding box center [429, 175] width 68 height 12
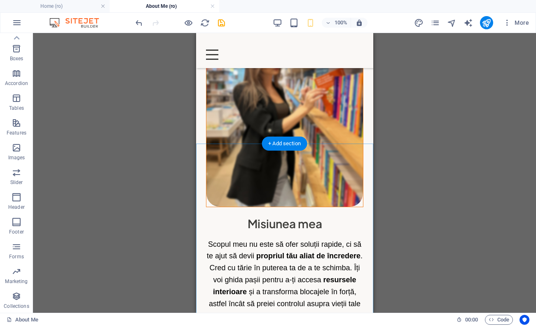
scroll to position [841, 0]
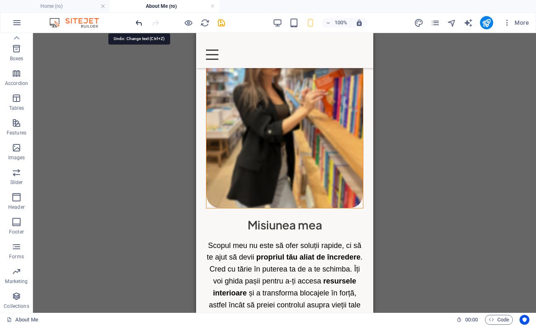
click at [139, 23] on icon "undo" at bounding box center [138, 22] width 9 height 9
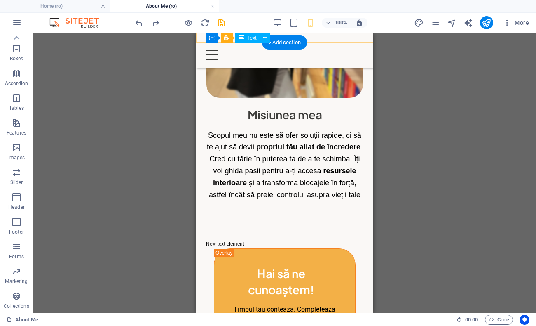
scroll to position [931, 0]
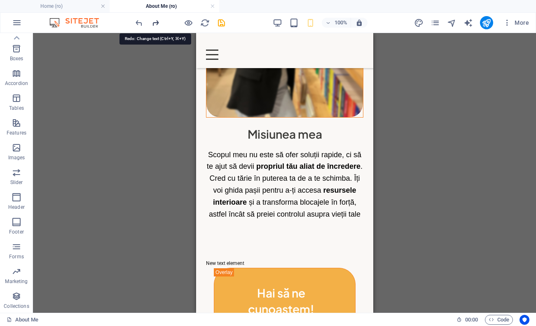
click at [153, 20] on icon "redo" at bounding box center [155, 22] width 9 height 9
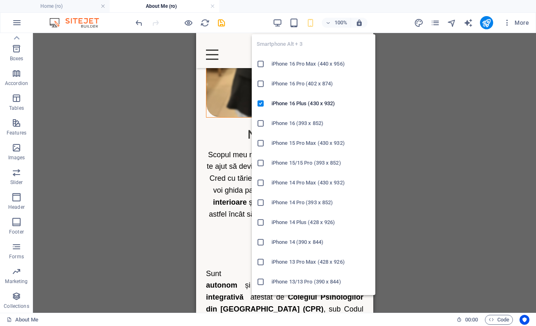
click at [310, 22] on icon "button" at bounding box center [310, 22] width 9 height 9
click at [302, 79] on h6 "iPhone 16 Pro (402 x 874)" at bounding box center [321, 84] width 99 height 10
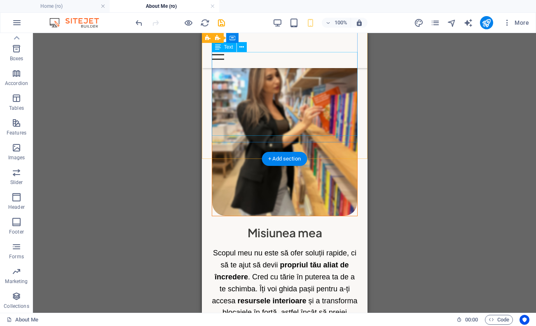
scroll to position [792, 0]
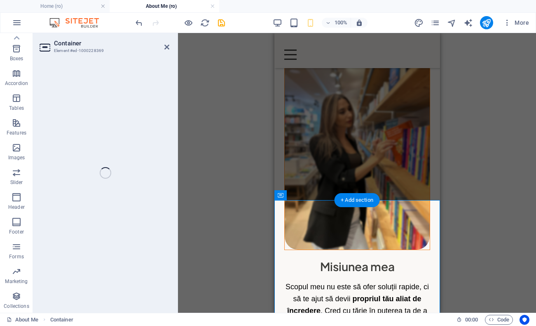
click at [243, 209] on div "Drag here to replace the existing content. Press “Ctrl” if you want to create a…" at bounding box center [357, 173] width 358 height 280
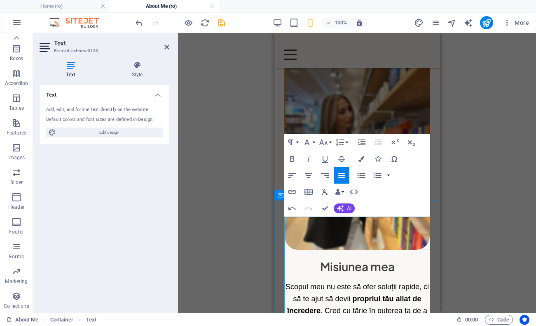
drag, startPoint x: 627, startPoint y: 249, endPoint x: 297, endPoint y: 221, distance: 331.0
click at [310, 175] on icon "button" at bounding box center [308, 175] width 7 height 5
click at [308, 143] on icon "button" at bounding box center [307, 142] width 5 height 6
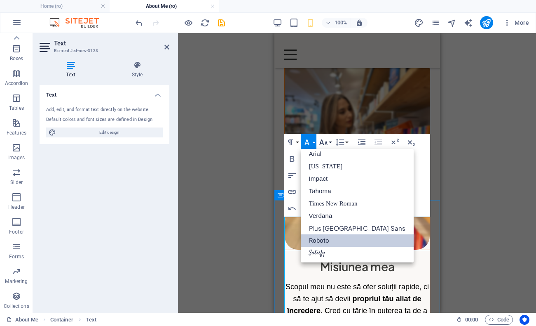
scroll to position [5, 0]
click at [327, 202] on link "Times New Roman" at bounding box center [357, 203] width 113 height 12
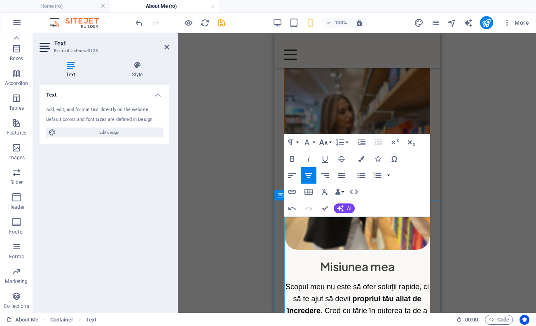
click at [327, 144] on icon "button" at bounding box center [323, 142] width 9 height 6
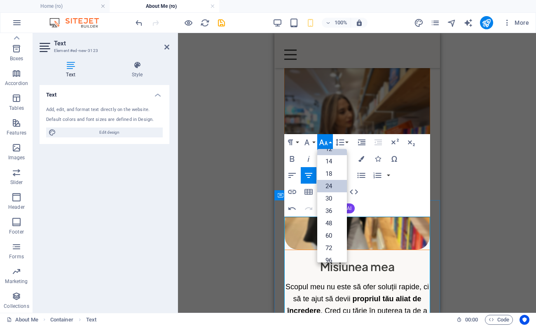
click at [332, 189] on link "24" at bounding box center [332, 186] width 30 height 12
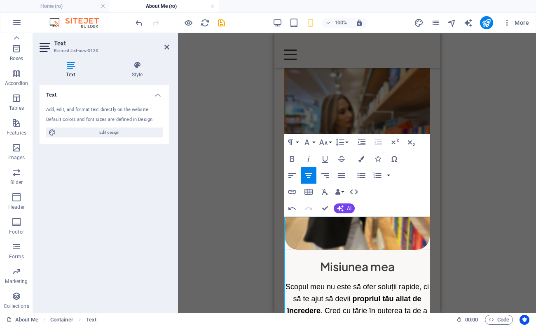
click at [498, 208] on div "Drag here to replace the existing content. Press “Ctrl” if you want to create a…" at bounding box center [357, 173] width 358 height 280
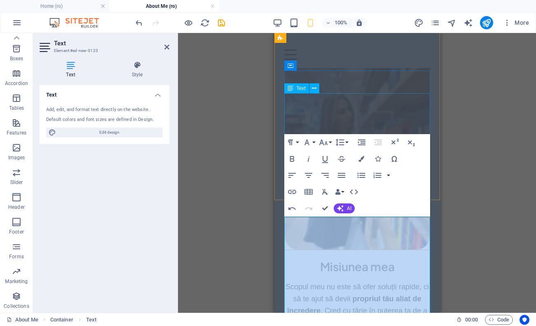
click at [399, 281] on div "Scopul meu nu este să ofer soluții rapide, ci să te ajut să devii propriul tău …" at bounding box center [357, 322] width 146 height 83
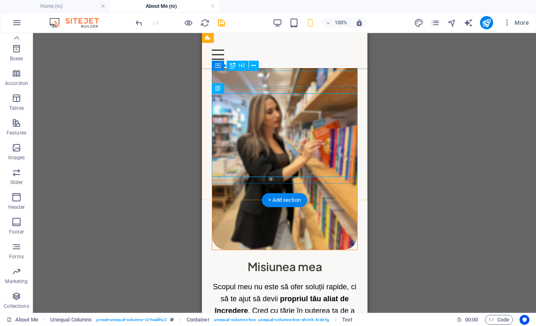
click at [308, 258] on div "Misiunea mea" at bounding box center [284, 266] width 146 height 16
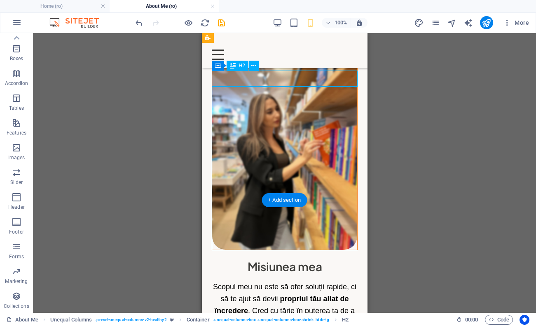
click at [308, 258] on div "Misiunea mea" at bounding box center [284, 266] width 146 height 16
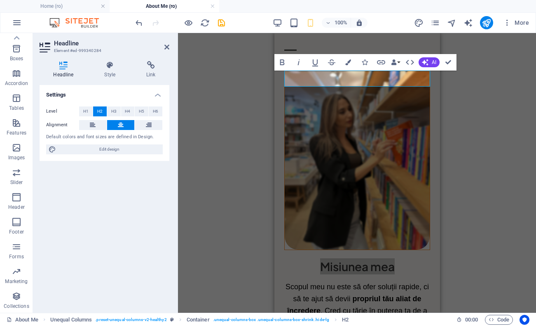
click at [469, 169] on div "Container H1 Unequal Columns Unequal Columns Container Text Container Unequal C…" at bounding box center [357, 173] width 358 height 280
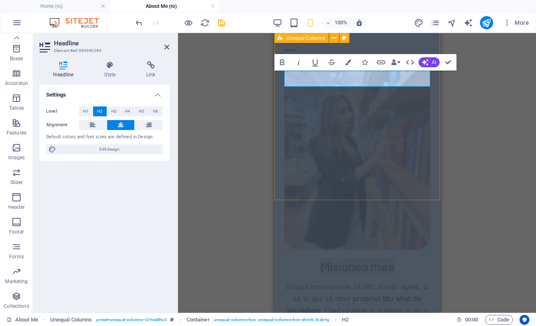
click at [388, 191] on div "Cred că fiecare scriem propria carte a vieții, iar eu sunt ghidul tău care te a…" at bounding box center [357, 137] width 166 height 499
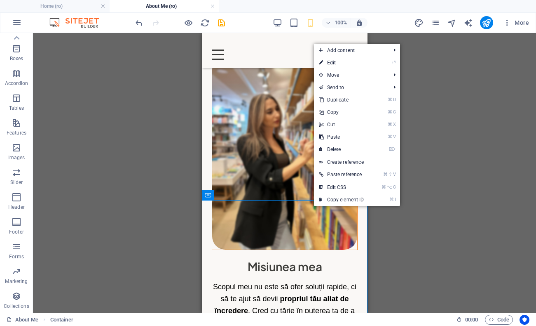
click at [393, 52] on li "Add content ⌘ 1 Headline ⌘ 2 Text ⌘ 3 Image ⌘ 4 Container ⌘ 5 Spacer ⌘ 6 Separa…" at bounding box center [357, 50] width 86 height 12
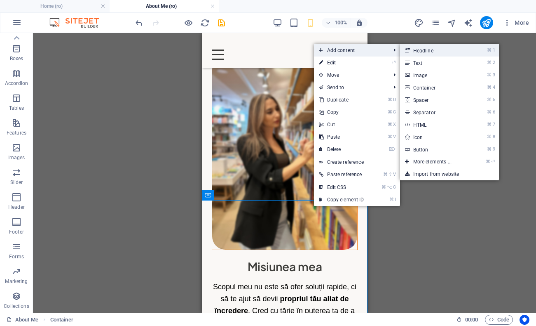
click at [428, 55] on link "⌘ 1 Headline" at bounding box center [434, 50] width 68 height 12
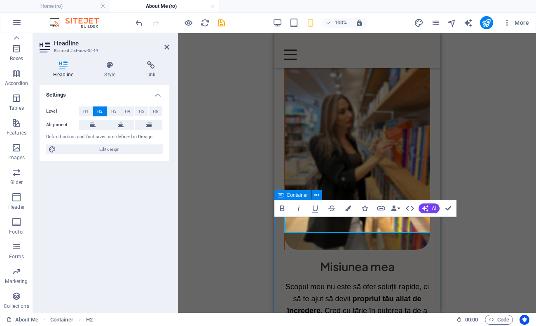
drag, startPoint x: 391, startPoint y: 220, endPoint x: 309, endPoint y: 216, distance: 82.2
click at [123, 126] on icon at bounding box center [121, 125] width 6 height 10
click at [119, 110] on button "H3" at bounding box center [114, 111] width 14 height 10
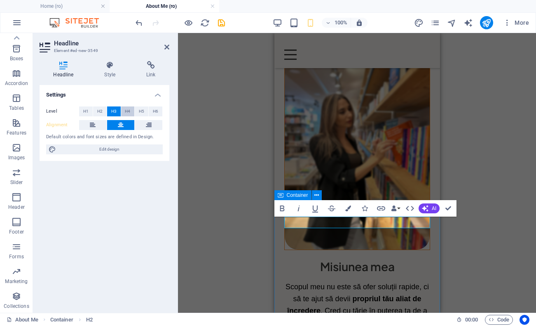
click at [127, 111] on span "H4" at bounding box center [127, 111] width 5 height 10
click at [97, 113] on span "H2" at bounding box center [99, 111] width 5 height 10
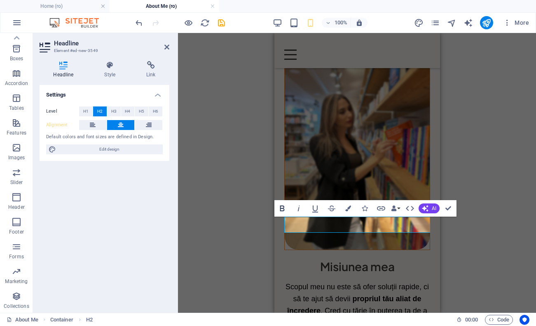
click at [285, 209] on icon "button" at bounding box center [282, 208] width 10 height 10
click at [299, 209] on icon "button" at bounding box center [299, 208] width 10 height 10
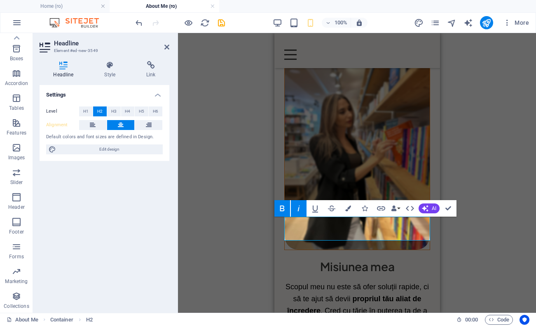
click at [299, 209] on icon "button" at bounding box center [299, 208] width 10 height 10
click at [285, 209] on icon "button" at bounding box center [282, 208] width 10 height 10
drag, startPoint x: 416, startPoint y: 231, endPoint x: 311, endPoint y: 222, distance: 106.0
click at [288, 209] on button "Bold" at bounding box center [283, 208] width 16 height 16
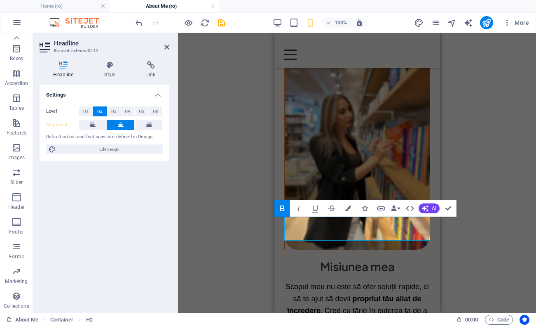
click at [441, 254] on div "Container H1 Unequal Columns Unequal Columns Container Text Container Unequal C…" at bounding box center [357, 173] width 358 height 280
click at [460, 252] on div "Container H1 Unequal Columns Unequal Columns Container Text Container Unequal C…" at bounding box center [357, 173] width 358 height 280
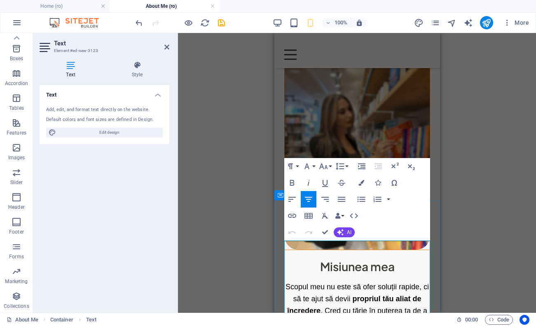
drag, startPoint x: 420, startPoint y: 247, endPoint x: 314, endPoint y: 247, distance: 106.4
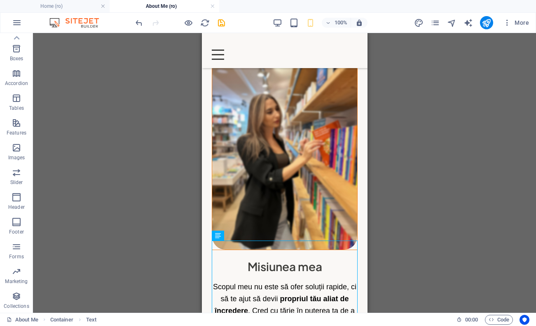
click at [397, 209] on div "Drag here to replace the existing content. Press “Ctrl” if you want to create a…" at bounding box center [284, 173] width 503 height 280
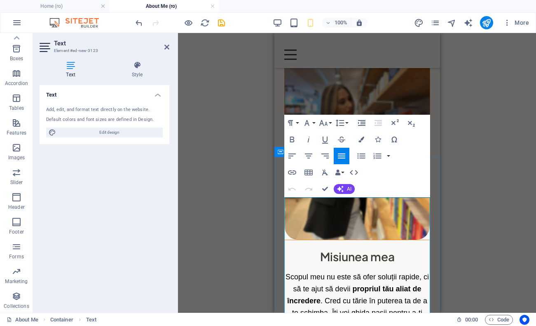
scroll to position [850, 0]
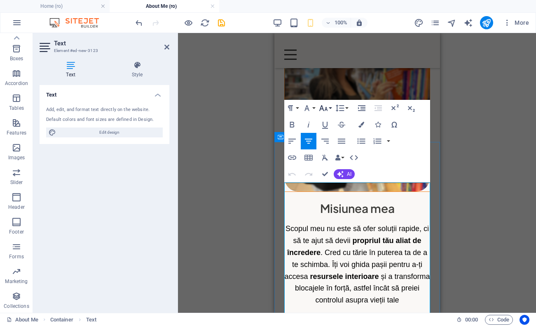
click at [324, 109] on icon "button" at bounding box center [324, 108] width 10 height 10
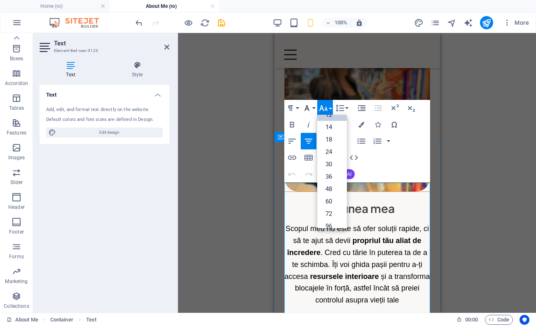
click at [310, 106] on icon "button" at bounding box center [307, 108] width 10 height 10
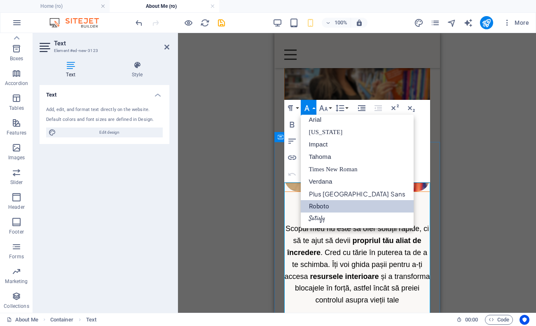
scroll to position [5, 0]
click at [343, 171] on link "Times New Roman" at bounding box center [357, 169] width 113 height 12
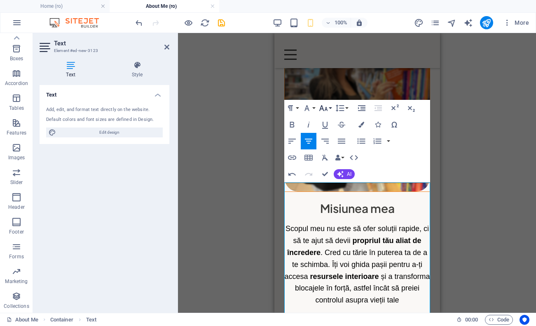
click at [327, 109] on icon "button" at bounding box center [324, 108] width 10 height 10
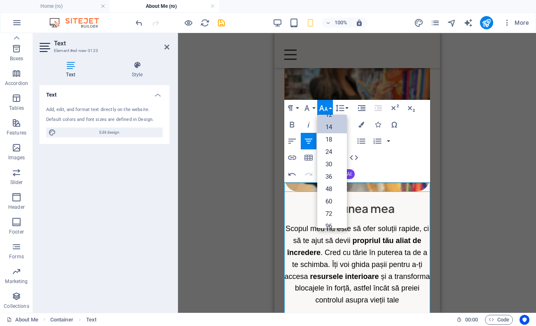
click at [332, 130] on link "14" at bounding box center [332, 127] width 30 height 12
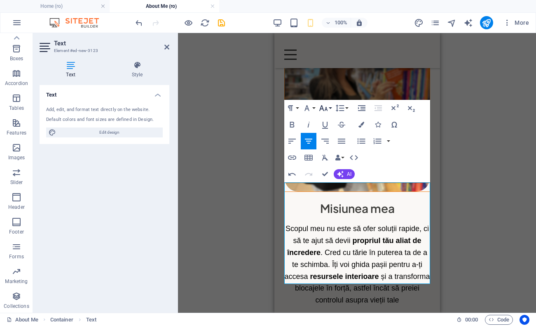
click at [329, 108] on button "Font Size" at bounding box center [325, 108] width 16 height 16
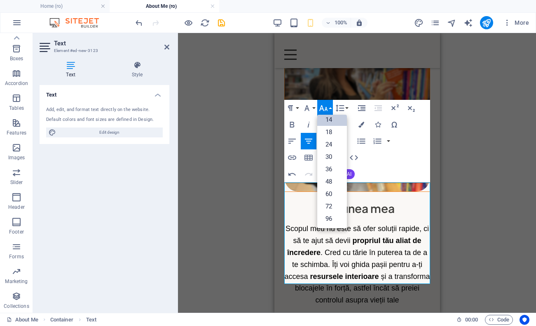
scroll to position [66, 0]
click at [335, 136] on link "18" at bounding box center [332, 132] width 30 height 12
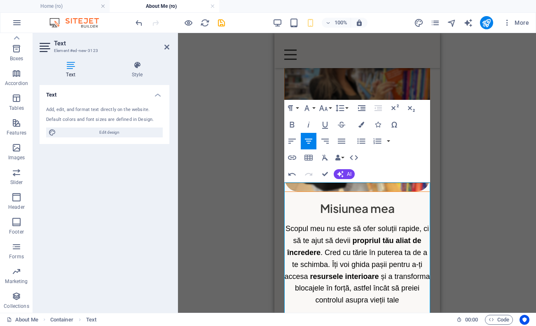
click at [499, 192] on div "Drag here to replace the existing content. Press “Ctrl” if you want to create a…" at bounding box center [357, 173] width 358 height 280
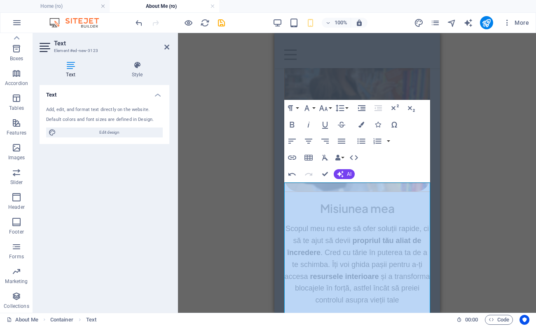
click at [499, 192] on div "Drag here to replace the existing content. Press “Ctrl” if you want to create a…" at bounding box center [357, 173] width 358 height 280
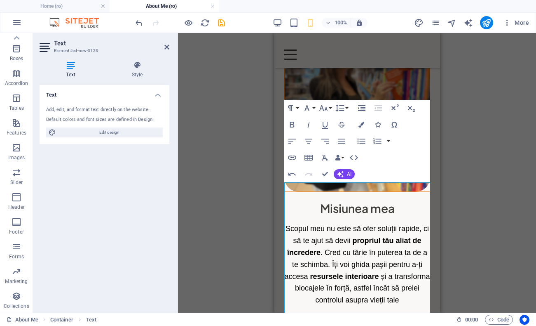
click at [499, 192] on div "Drag here to replace the existing content. Press “Ctrl” if you want to create a…" at bounding box center [357, 173] width 358 height 280
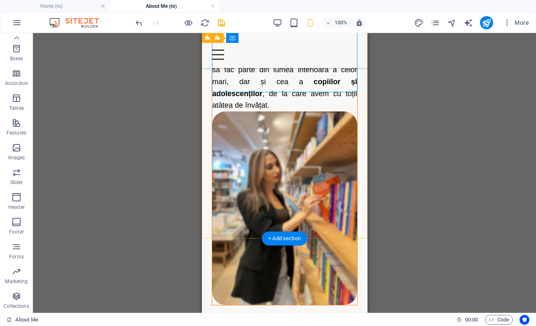
scroll to position [760, 0]
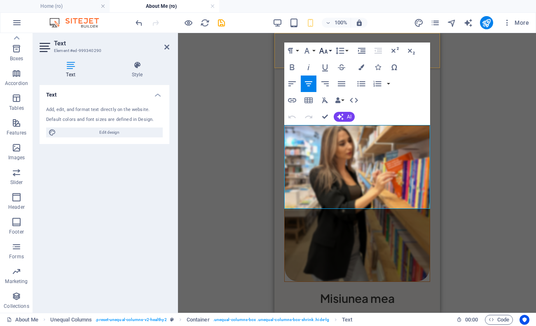
click at [327, 51] on icon "button" at bounding box center [323, 51] width 9 height 6
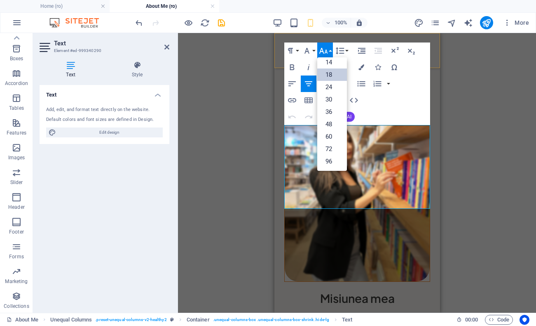
scroll to position [66, 0]
click at [313, 51] on button "Font Family" at bounding box center [309, 50] width 16 height 16
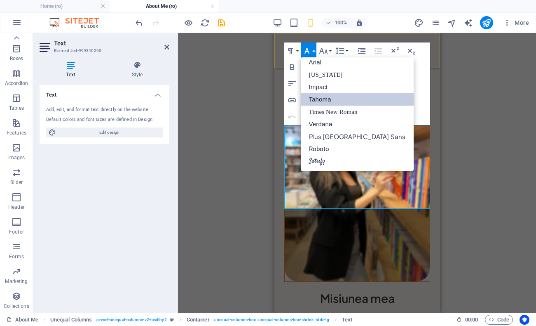
scroll to position [5, 0]
click at [483, 120] on div "Drag here to replace the existing content. Press “Ctrl” if you want to create a…" at bounding box center [357, 173] width 358 height 280
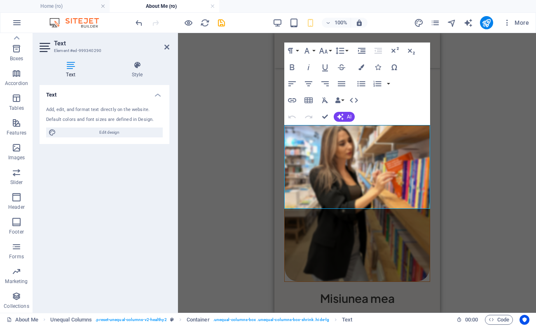
click at [483, 120] on div "Drag here to replace the existing content. Press “Ctrl” if you want to create a…" at bounding box center [357, 173] width 358 height 280
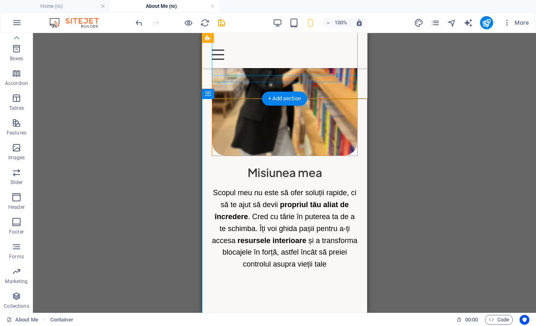
scroll to position [893, 0]
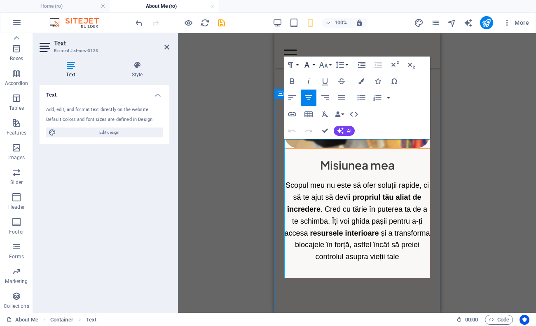
click at [310, 64] on icon "button" at bounding box center [307, 65] width 10 height 10
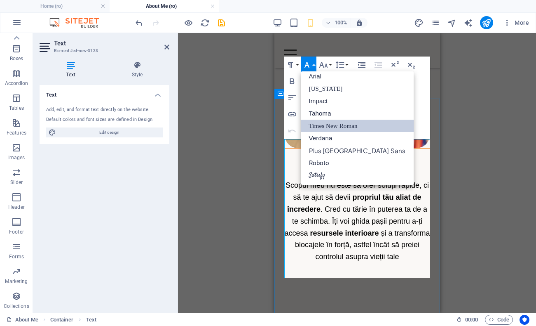
scroll to position [5, 0]
click at [332, 110] on link "Tahoma" at bounding box center [357, 113] width 113 height 12
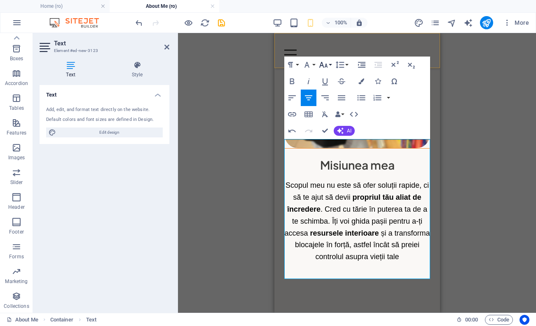
click at [328, 63] on icon "button" at bounding box center [324, 65] width 10 height 10
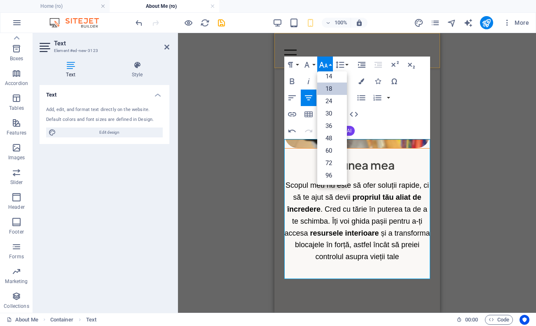
scroll to position [66, 0]
click at [336, 79] on link "14" at bounding box center [332, 76] width 30 height 12
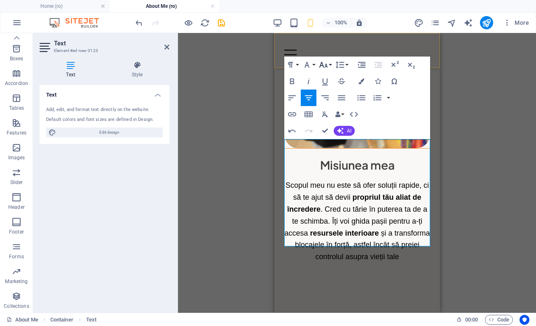
click at [327, 68] on icon "button" at bounding box center [324, 65] width 10 height 10
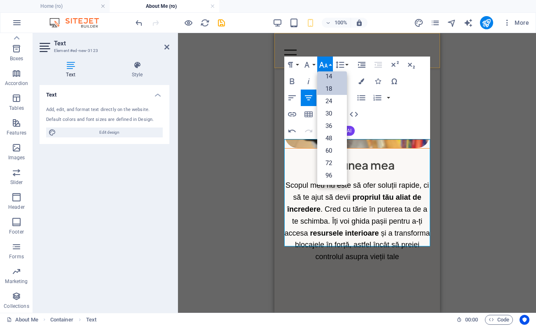
click at [330, 89] on link "18" at bounding box center [332, 88] width 30 height 12
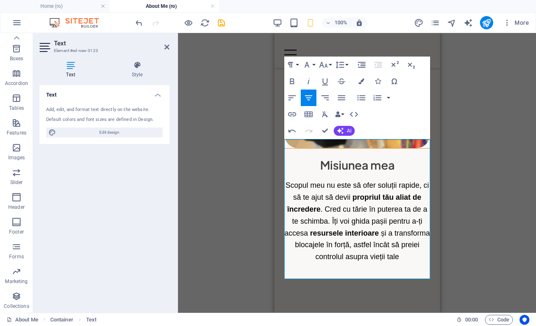
click at [463, 150] on div "Drag here to replace the existing content. Press “Ctrl” if you want to create a…" at bounding box center [357, 173] width 358 height 280
click at [462, 150] on div "Drag here to replace the existing content. Press “Ctrl” if you want to create a…" at bounding box center [357, 173] width 358 height 280
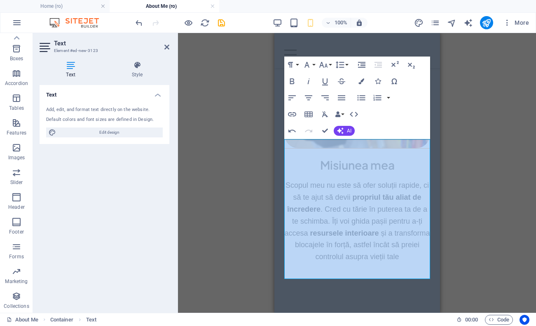
click at [460, 149] on div "Drag here to replace the existing content. Press “Ctrl” if you want to create a…" at bounding box center [357, 173] width 358 height 280
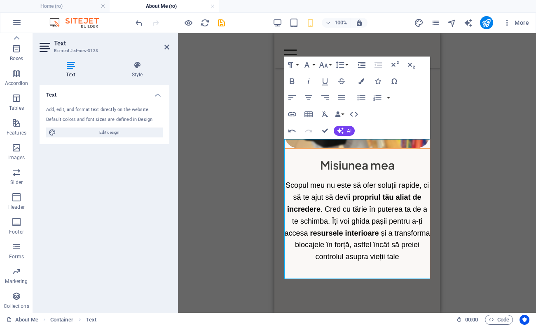
click at [247, 133] on div "Drag here to replace the existing content. Press “Ctrl” if you want to create a…" at bounding box center [357, 173] width 358 height 280
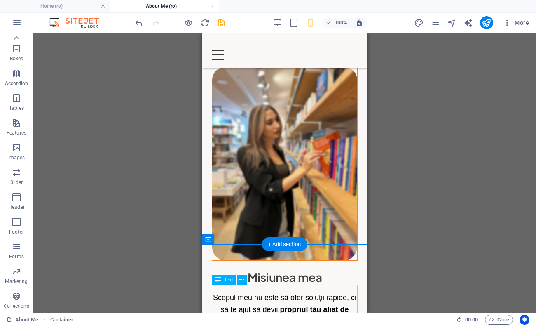
scroll to position [743, 0]
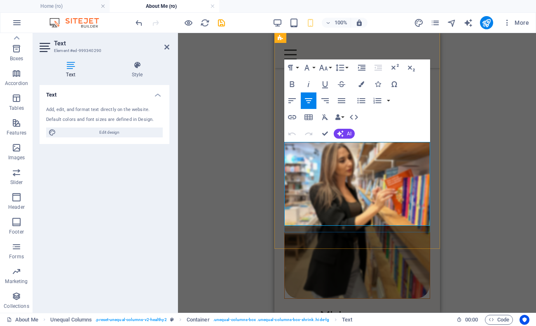
click at [331, 67] on button "Font Size" at bounding box center [325, 67] width 16 height 16
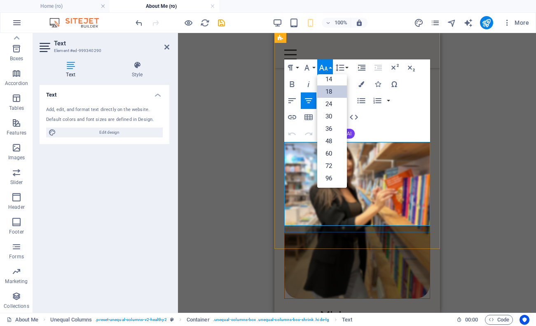
scroll to position [66, 0]
click at [498, 148] on div "Drag here to replace the existing content. Press “Ctrl” if you want to create a…" at bounding box center [357, 173] width 358 height 280
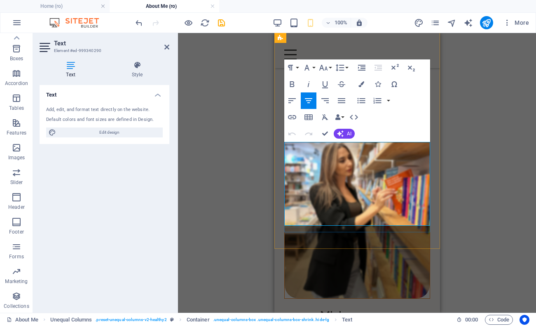
click at [498, 148] on div "Drag here to replace the existing content. Press “Ctrl” if you want to create a…" at bounding box center [357, 173] width 358 height 280
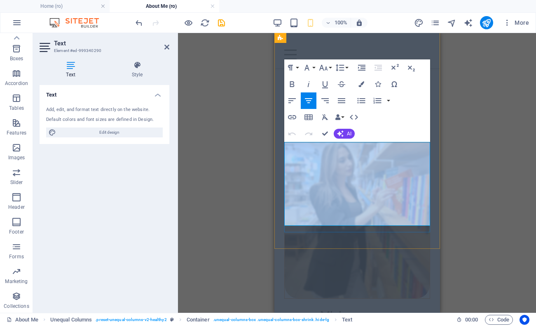
click at [498, 148] on div "Drag here to replace the existing content. Press “Ctrl” if you want to create a…" at bounding box center [357, 173] width 358 height 280
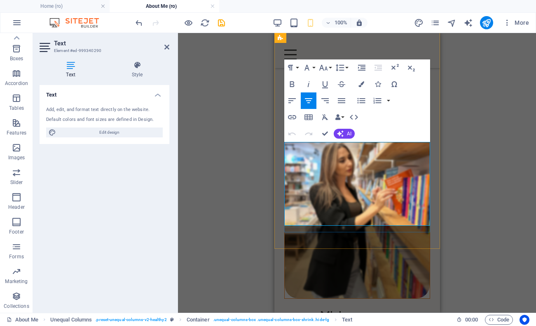
click at [498, 148] on div "Drag here to replace the existing content. Press “Ctrl” if you want to create a…" at bounding box center [357, 173] width 358 height 280
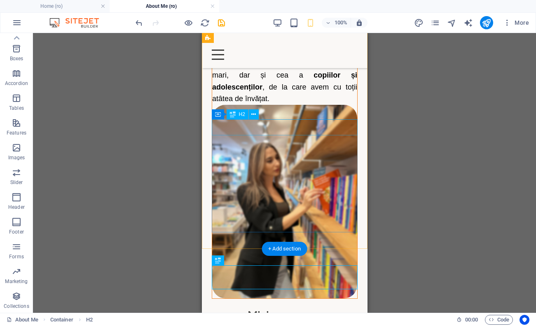
click at [301, 307] on div "Misiunea mea" at bounding box center [284, 315] width 146 height 16
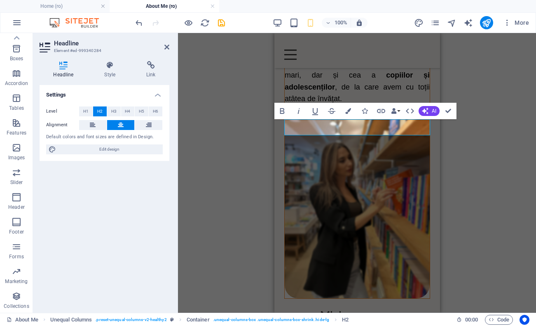
click at [501, 202] on div "Container H1 Unequal Columns Unequal Columns Container Text Container Unequal C…" at bounding box center [357, 173] width 358 height 280
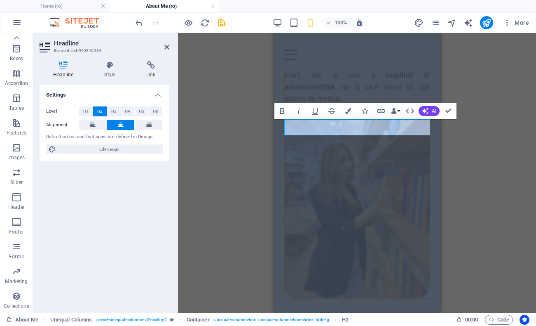
click at [501, 202] on div "Container H1 Unequal Columns Unequal Columns Container Text Container Unequal C…" at bounding box center [357, 173] width 358 height 280
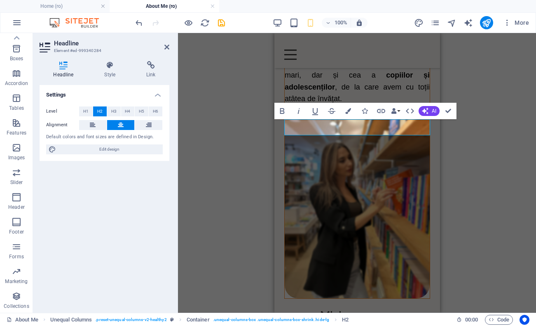
click at [501, 202] on div "Container H1 Unequal Columns Unequal Columns Container Text Container Unequal C…" at bounding box center [357, 173] width 358 height 280
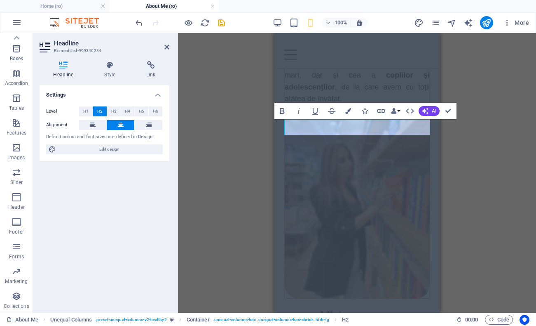
click at [501, 202] on div "Container H1 Unequal Columns Unequal Columns Container Text Container Unequal C…" at bounding box center [357, 173] width 358 height 280
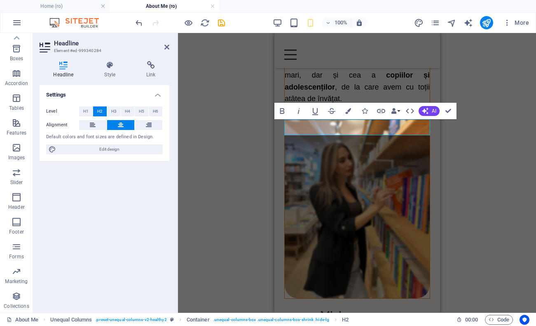
click at [501, 202] on div "Container H1 Unequal Columns Unequal Columns Container Text Container Unequal C…" at bounding box center [357, 173] width 358 height 280
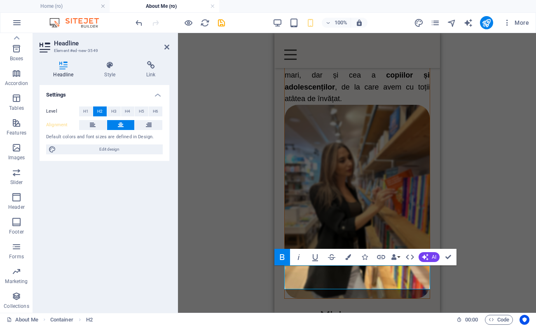
click at [478, 243] on div "Container H1 Unequal Columns Unequal Columns Container Text Container Unequal C…" at bounding box center [357, 173] width 358 height 280
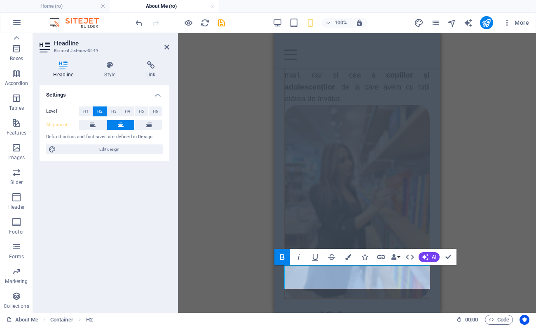
click at [478, 243] on div "Container H1 Unequal Columns Unequal Columns Container Text Container Unequal C…" at bounding box center [357, 173] width 358 height 280
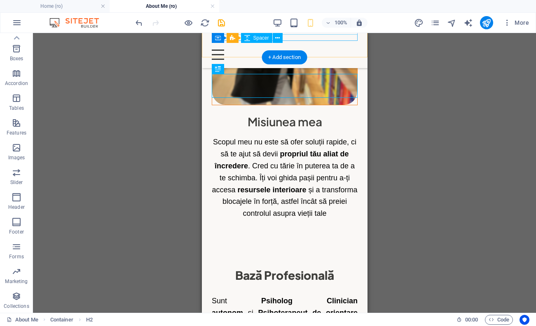
scroll to position [935, 0]
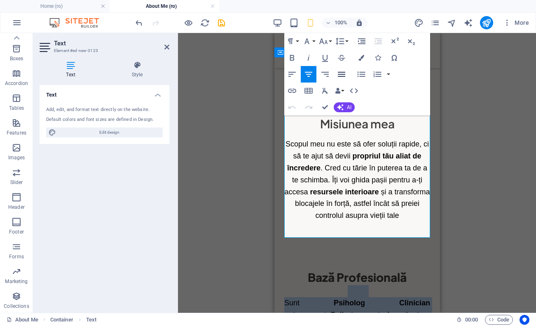
click at [342, 71] on icon "button" at bounding box center [342, 74] width 10 height 10
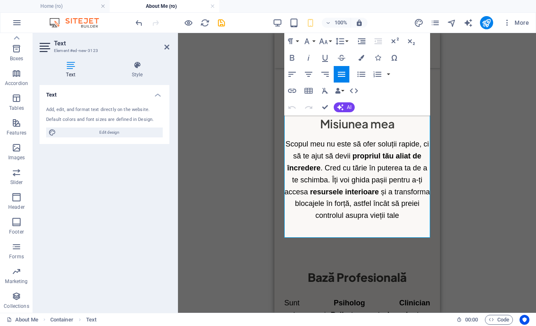
click at [460, 154] on div "Drag here to replace the existing content. Press “Ctrl” if you want to create a…" at bounding box center [357, 173] width 358 height 280
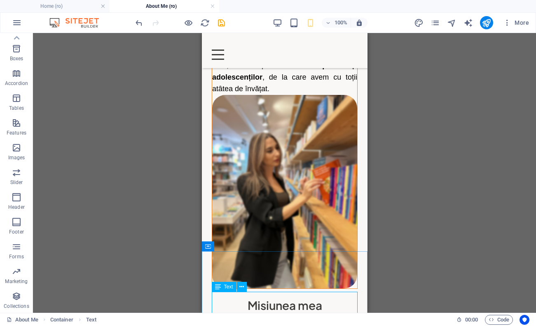
scroll to position [731, 0]
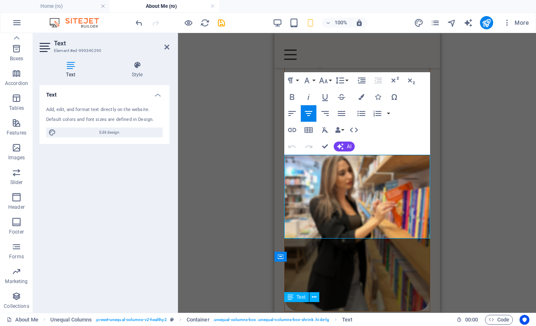
click at [478, 195] on div "Drag here to replace the existing content. Press “Ctrl” if you want to create a…" at bounding box center [357, 173] width 358 height 280
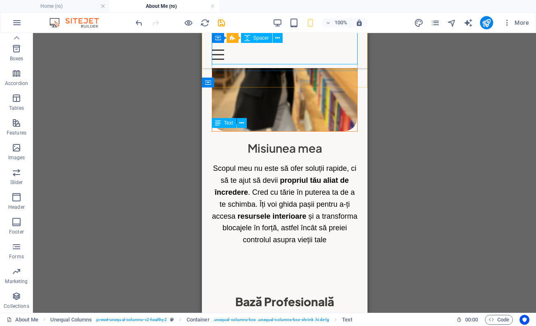
scroll to position [915, 0]
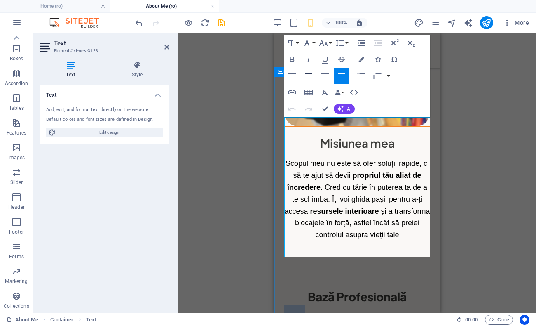
click at [312, 79] on icon "button" at bounding box center [309, 76] width 10 height 10
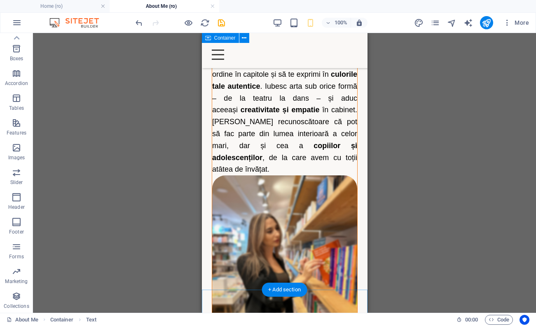
scroll to position [651, 0]
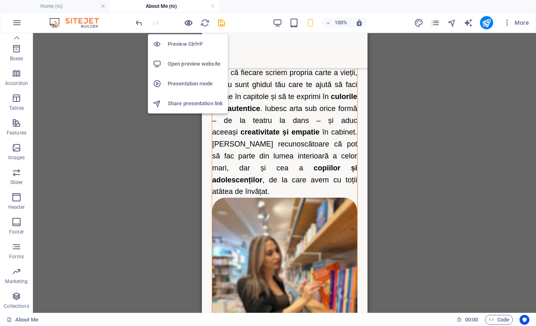
click at [188, 20] on icon "button" at bounding box center [188, 22] width 9 height 9
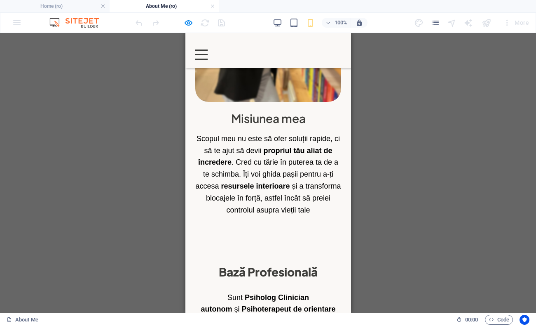
scroll to position [947, 0]
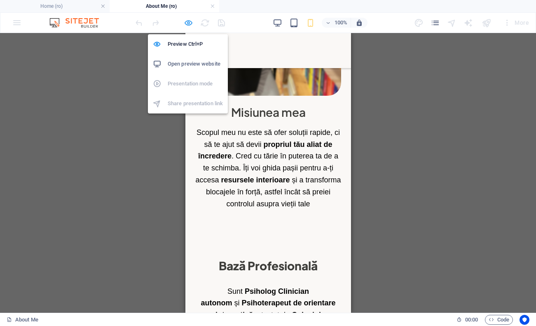
click at [189, 22] on icon "button" at bounding box center [188, 22] width 9 height 9
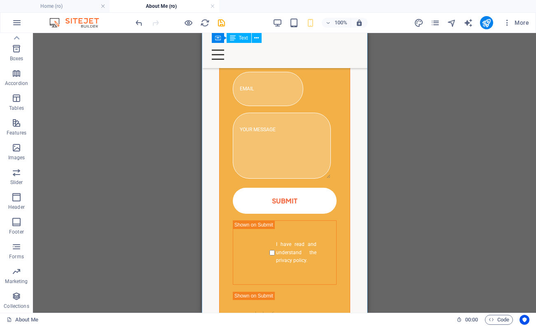
scroll to position [1491, 0]
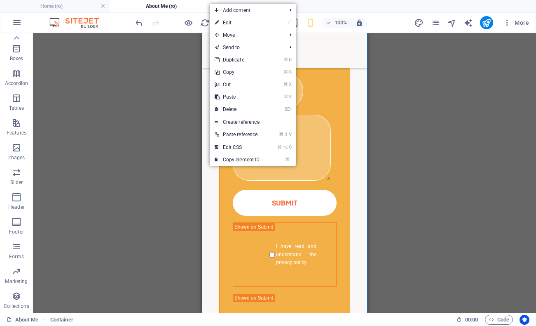
click at [259, 11] on span "Add content" at bounding box center [247, 10] width 74 height 12
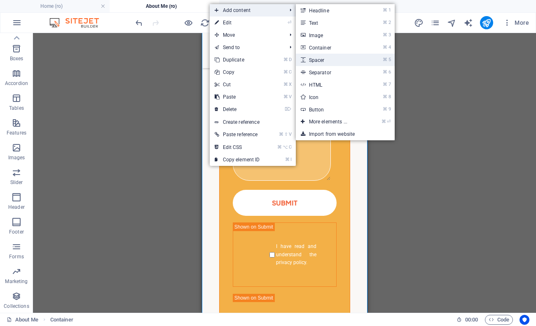
click at [331, 62] on link "⌘ 5 Spacer" at bounding box center [330, 60] width 68 height 12
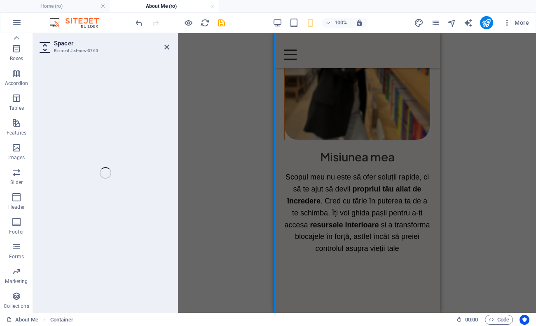
select select "px"
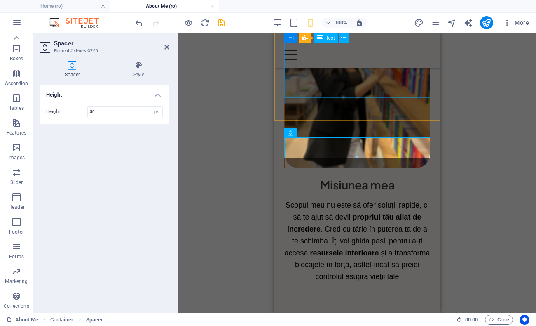
scroll to position [871, 0]
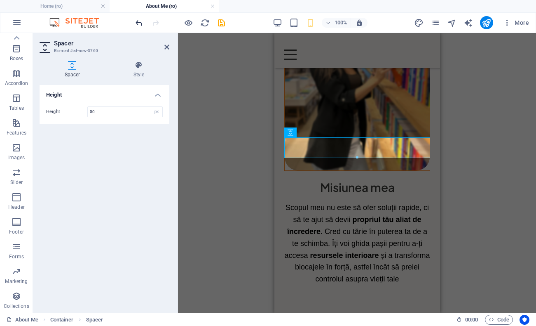
click at [140, 23] on icon "undo" at bounding box center [138, 22] width 9 height 9
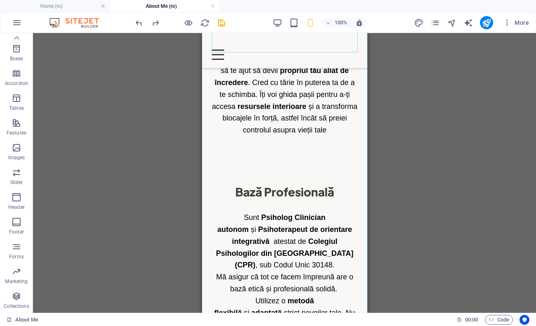
scroll to position [1035, 0]
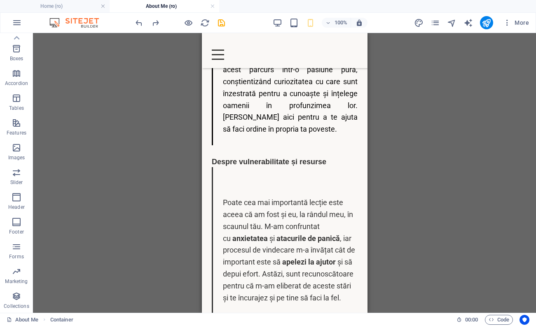
scroll to position [316, 0]
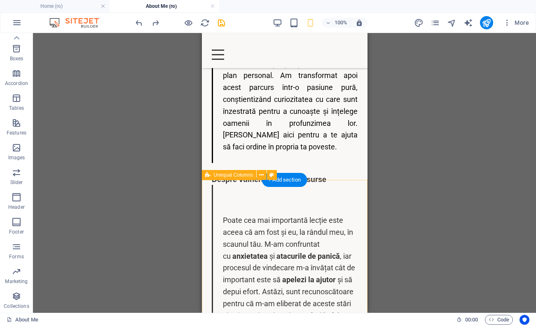
click at [259, 174] on button at bounding box center [262, 175] width 10 height 10
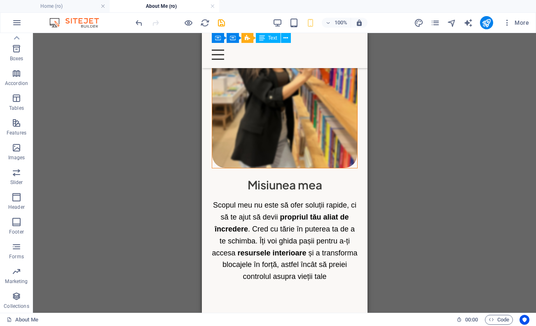
scroll to position [861, 0]
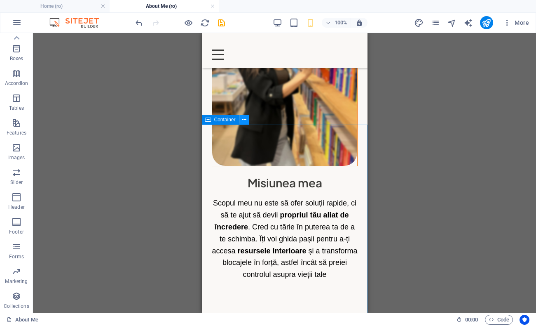
click at [244, 121] on icon at bounding box center [244, 119] width 5 height 9
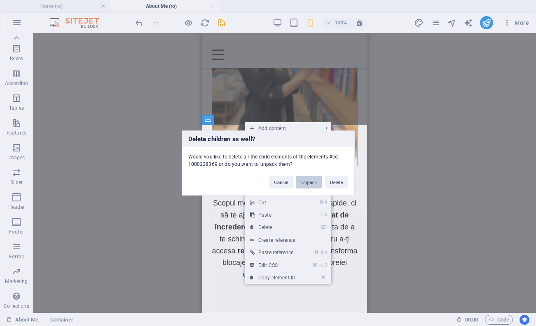
click at [311, 182] on button "Unpack" at bounding box center [308, 182] width 25 height 12
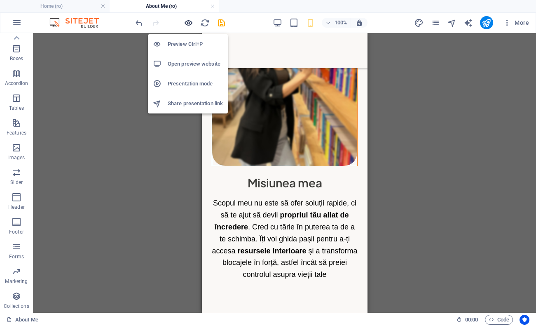
click at [190, 25] on icon "button" at bounding box center [188, 22] width 9 height 9
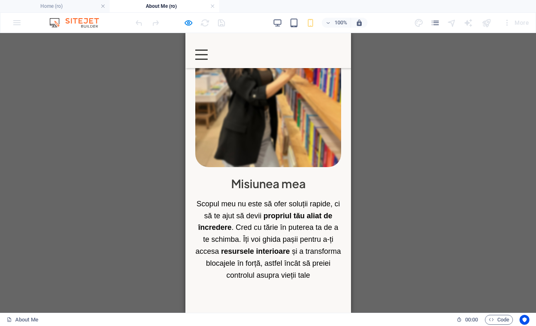
click at [377, 131] on div "Drag here to replace the existing content. Press “Ctrl” if you want to create a…" at bounding box center [268, 173] width 536 height 280
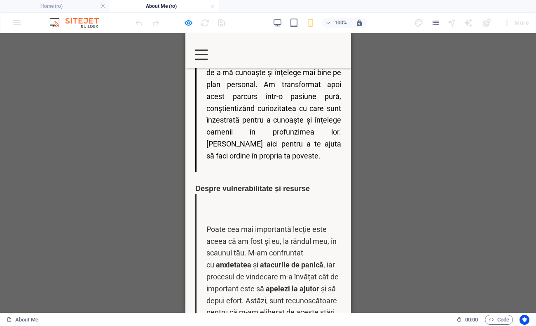
scroll to position [306, 0]
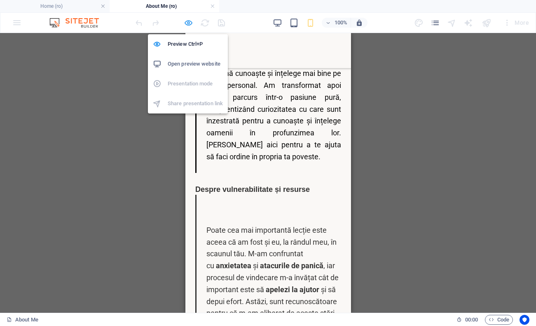
click at [187, 24] on icon "button" at bounding box center [188, 22] width 9 height 9
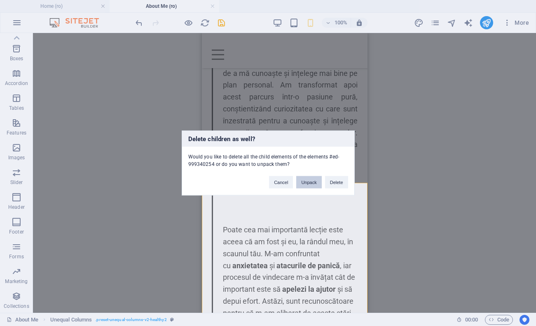
click at [306, 181] on button "Unpack" at bounding box center [308, 182] width 25 height 12
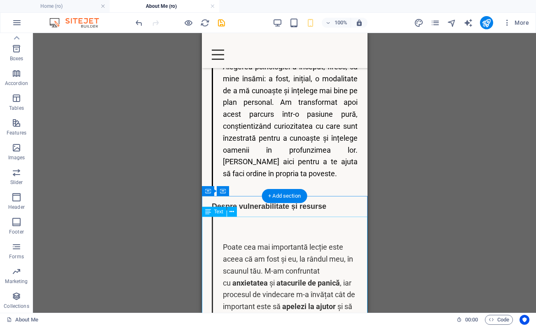
scroll to position [287, 0]
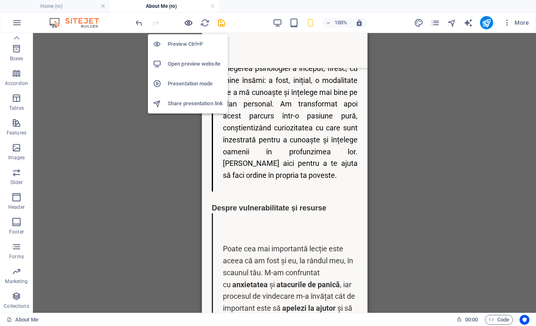
click at [189, 24] on icon "button" at bounding box center [188, 22] width 9 height 9
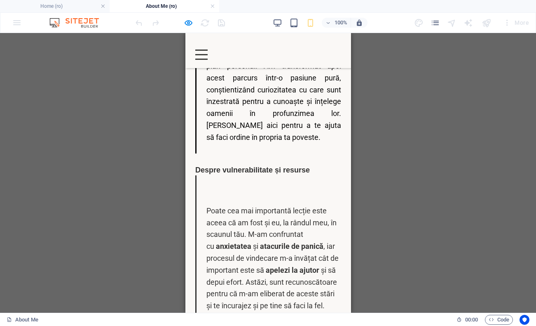
scroll to position [325, 0]
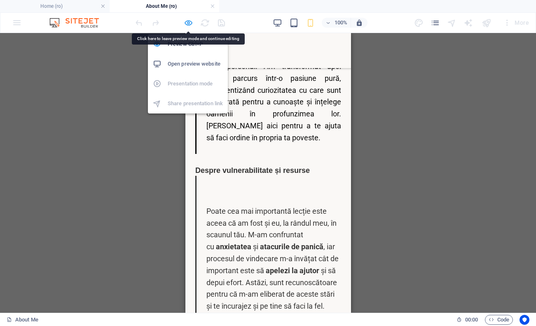
click at [189, 25] on icon "button" at bounding box center [188, 22] width 9 height 9
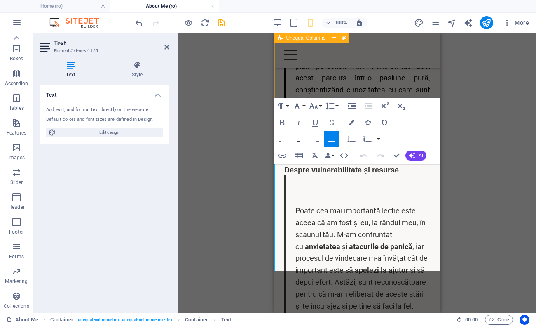
click at [299, 138] on icon "button" at bounding box center [299, 139] width 10 height 10
click at [460, 179] on div "Drag here to replace the existing content. Press “Ctrl” if you want to create a…" at bounding box center [357, 173] width 358 height 280
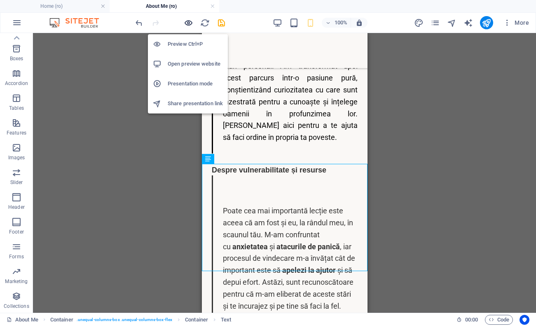
click at [186, 23] on icon "button" at bounding box center [188, 22] width 9 height 9
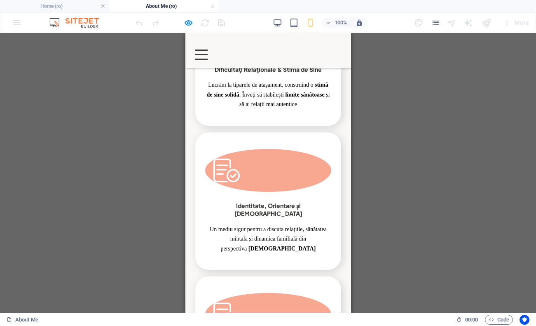
scroll to position [1887, 0]
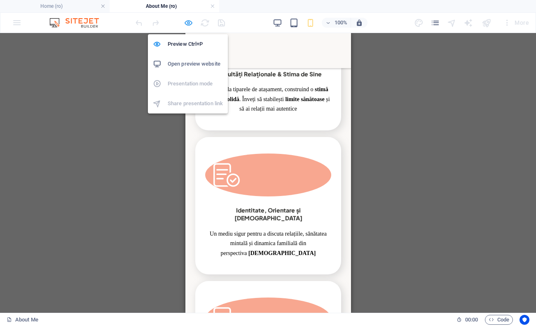
click at [193, 21] on icon "button" at bounding box center [188, 22] width 9 height 9
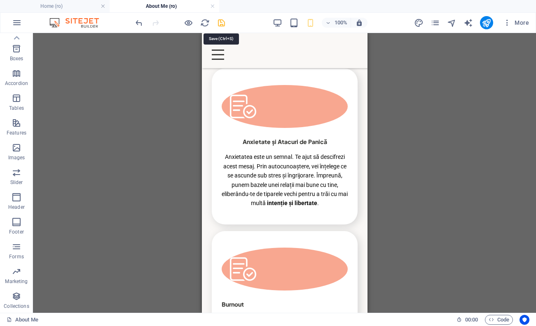
click at [223, 22] on icon "save" at bounding box center [221, 22] width 9 height 9
checkbox input "false"
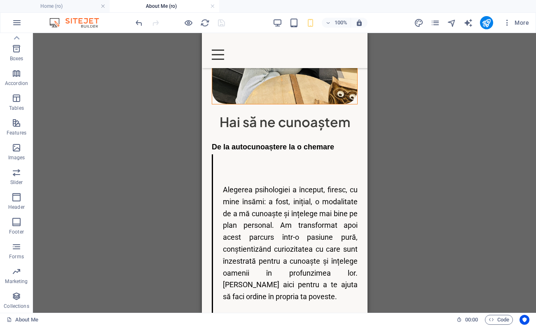
scroll to position [74, 0]
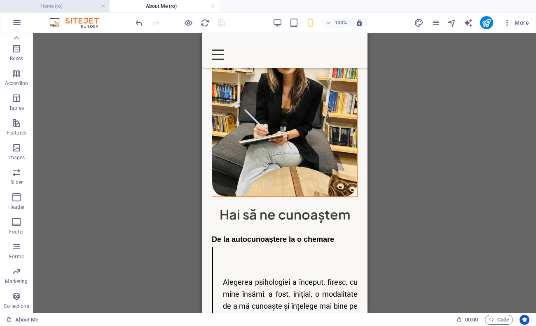
click at [68, 7] on h4 "Home (ro)" at bounding box center [55, 6] width 110 height 9
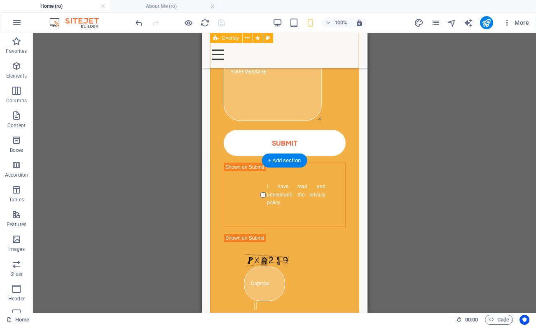
scroll to position [1299, 0]
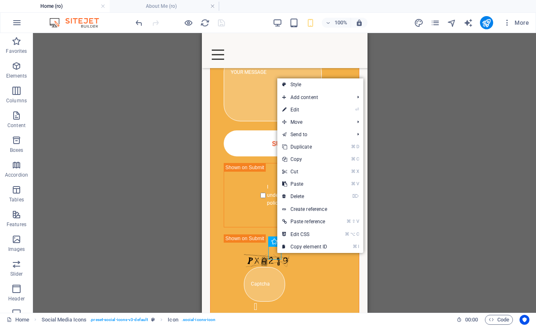
click at [198, 285] on div "Drag here to replace the existing content. Press “Ctrl” if you want to create a…" at bounding box center [284, 173] width 503 height 280
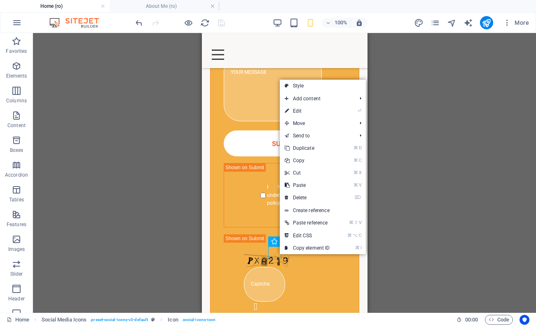
click at [359, 111] on icon "⏎" at bounding box center [360, 110] width 4 height 5
select select "xMidYMid"
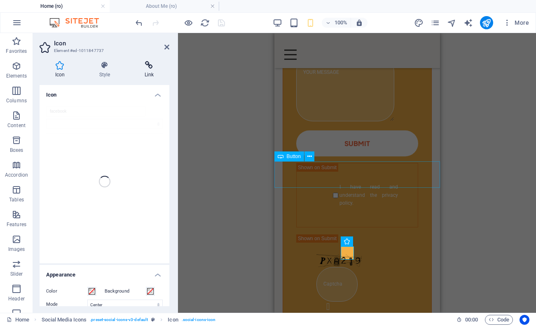
click at [152, 68] on icon at bounding box center [149, 65] width 40 height 8
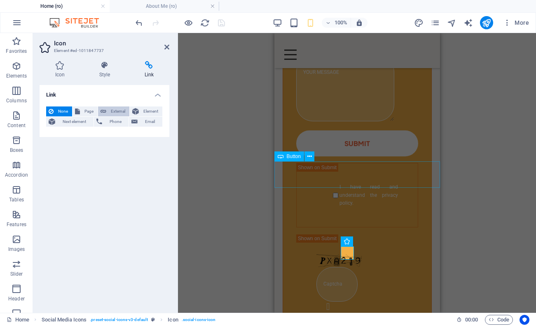
click at [110, 111] on span "External" at bounding box center [118, 111] width 18 height 10
select select "blank"
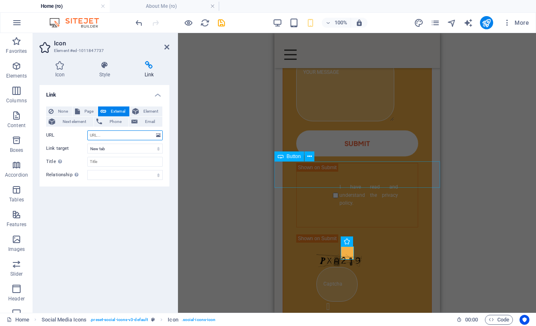
paste input "Sunt Psiholog Clinician autonom și Psihoterapeut de orientare integrativă atest…"
type input "Sunt Psiholog Clinician autonom și Psihoterapeut de orientare integrativă atest…"
drag, startPoint x: 153, startPoint y: 135, endPoint x: 66, endPoint y: 131, distance: 86.7
click at [66, 131] on div "URL Sunt Psiholog Clinician autonom și Psihoterapeut de orientare integrativă a…" at bounding box center [104, 135] width 117 height 10
click at [105, 135] on input "URL" at bounding box center [124, 135] width 75 height 10
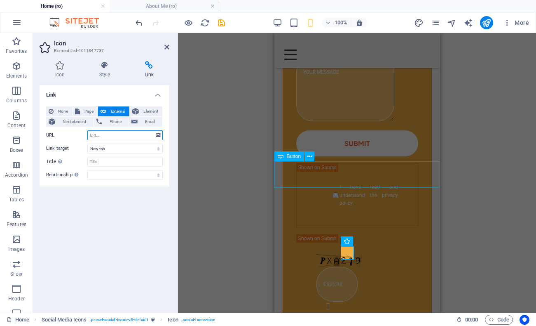
paste input "[URL][DOMAIN_NAME]"
type input "[URL][DOMAIN_NAME]"
click at [97, 225] on div "Link None Page External Element Next element Phone Email Page Home Home (Copy) …" at bounding box center [105, 195] width 130 height 221
click at [140, 209] on div "Link None Page External Element Next element Phone Email Page Home Home (Copy) …" at bounding box center [105, 195] width 130 height 221
click at [167, 47] on icon at bounding box center [166, 47] width 5 height 7
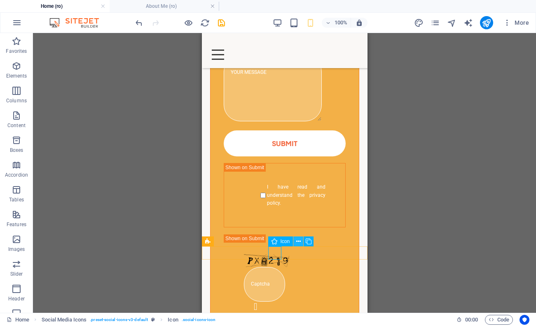
click at [301, 239] on icon at bounding box center [298, 241] width 5 height 9
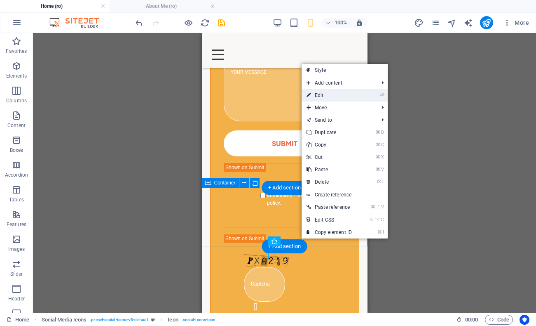
click at [331, 96] on link "⏎ Edit" at bounding box center [329, 95] width 55 height 12
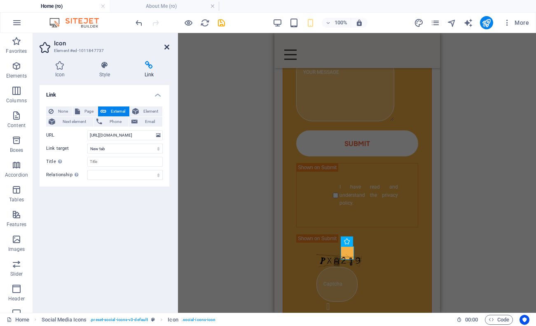
click at [169, 45] on icon at bounding box center [166, 47] width 5 height 7
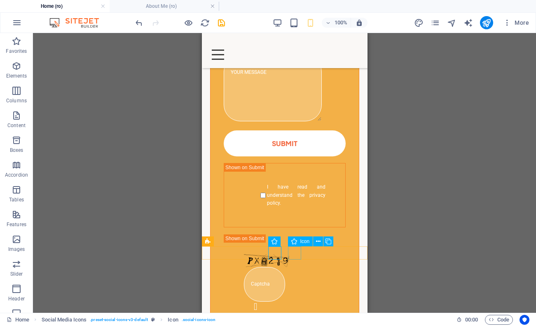
click at [316, 242] on icon at bounding box center [318, 241] width 5 height 9
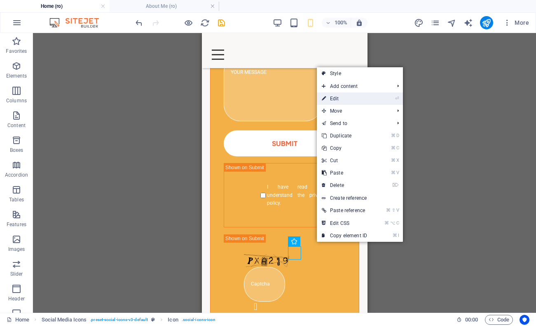
click at [358, 103] on link "⏎ Edit" at bounding box center [344, 98] width 55 height 12
select select "xMidYMid"
select select "px"
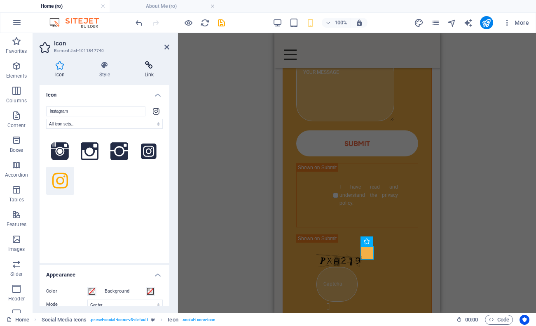
click at [145, 72] on h4 "Link" at bounding box center [149, 69] width 40 height 17
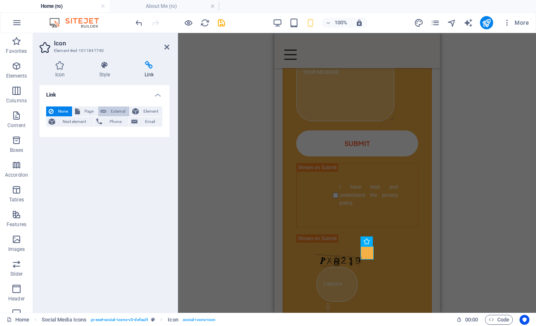
click at [111, 108] on span "External" at bounding box center [118, 111] width 18 height 10
select select "blank"
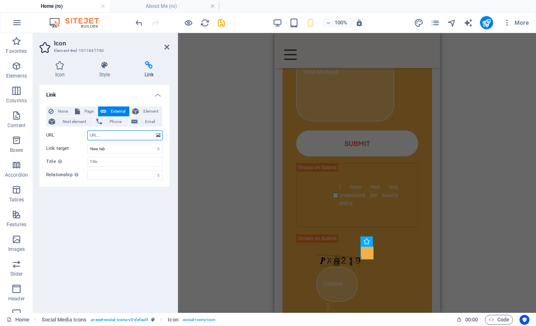
paste input "[URL][DOMAIN_NAME]"
type input "[URL][DOMAIN_NAME]"
click at [145, 225] on div "Link None Page External Element Next element Phone Email Page Home Home (Copy) …" at bounding box center [105, 195] width 130 height 221
click at [169, 47] on icon at bounding box center [166, 47] width 5 height 7
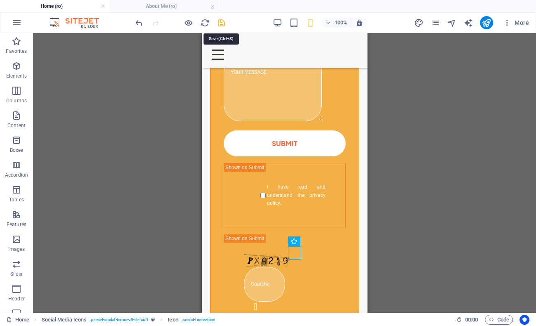
click at [226, 18] on icon "save" at bounding box center [221, 22] width 9 height 9
checkbox input "false"
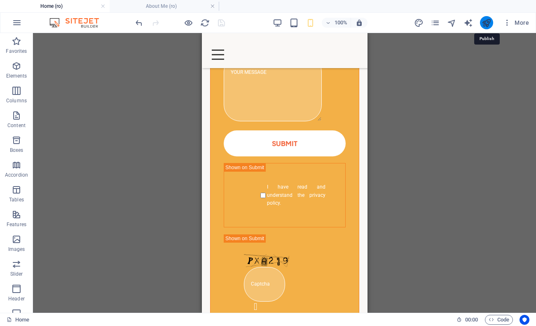
click at [487, 23] on icon "publish" at bounding box center [486, 22] width 9 height 9
